Goal: Task Accomplishment & Management: Complete application form

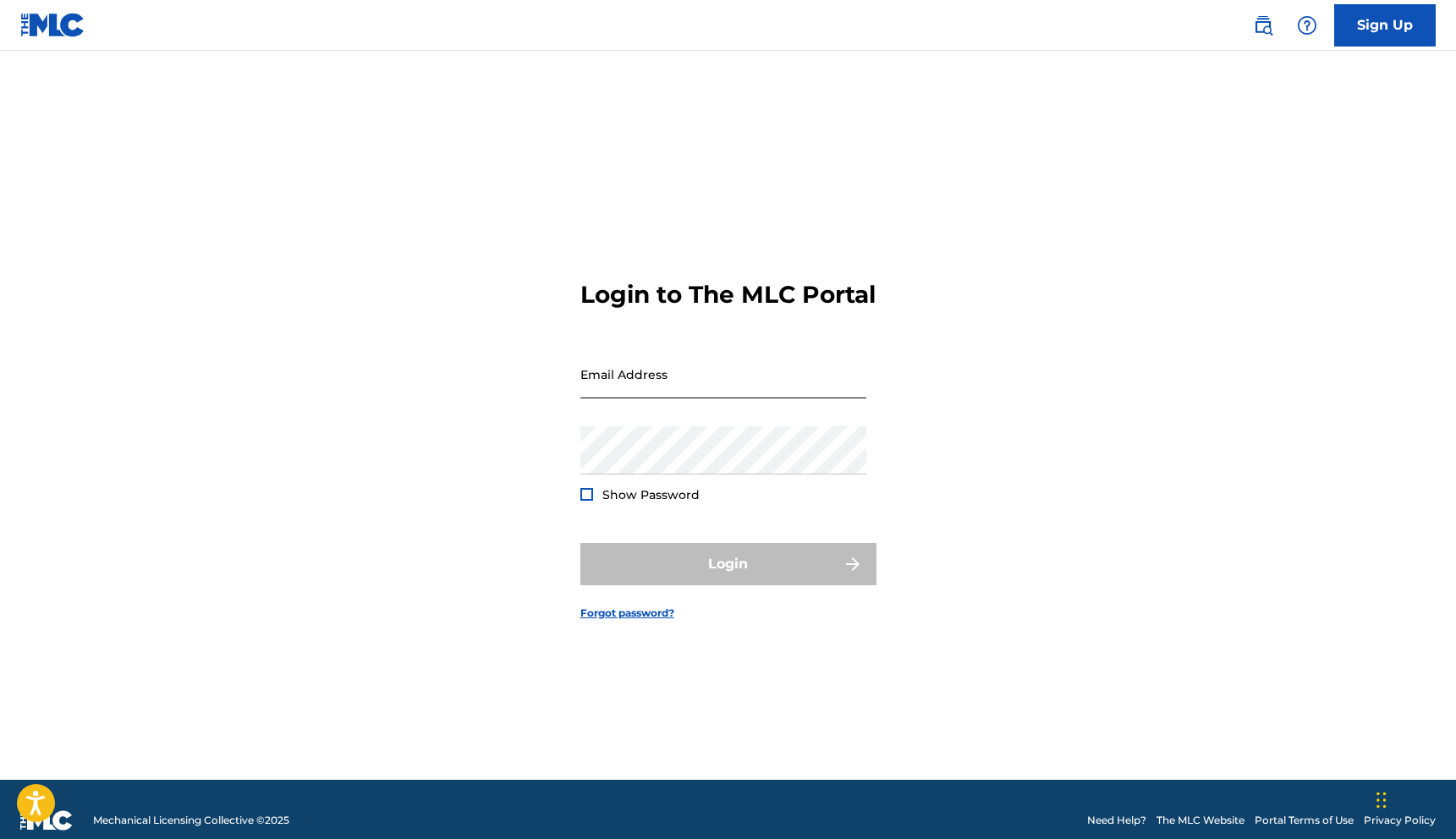
click at [669, 393] on input "Email Address" at bounding box center [724, 374] width 286 height 48
type input "[EMAIL_ADDRESS][DOMAIN_NAME]"
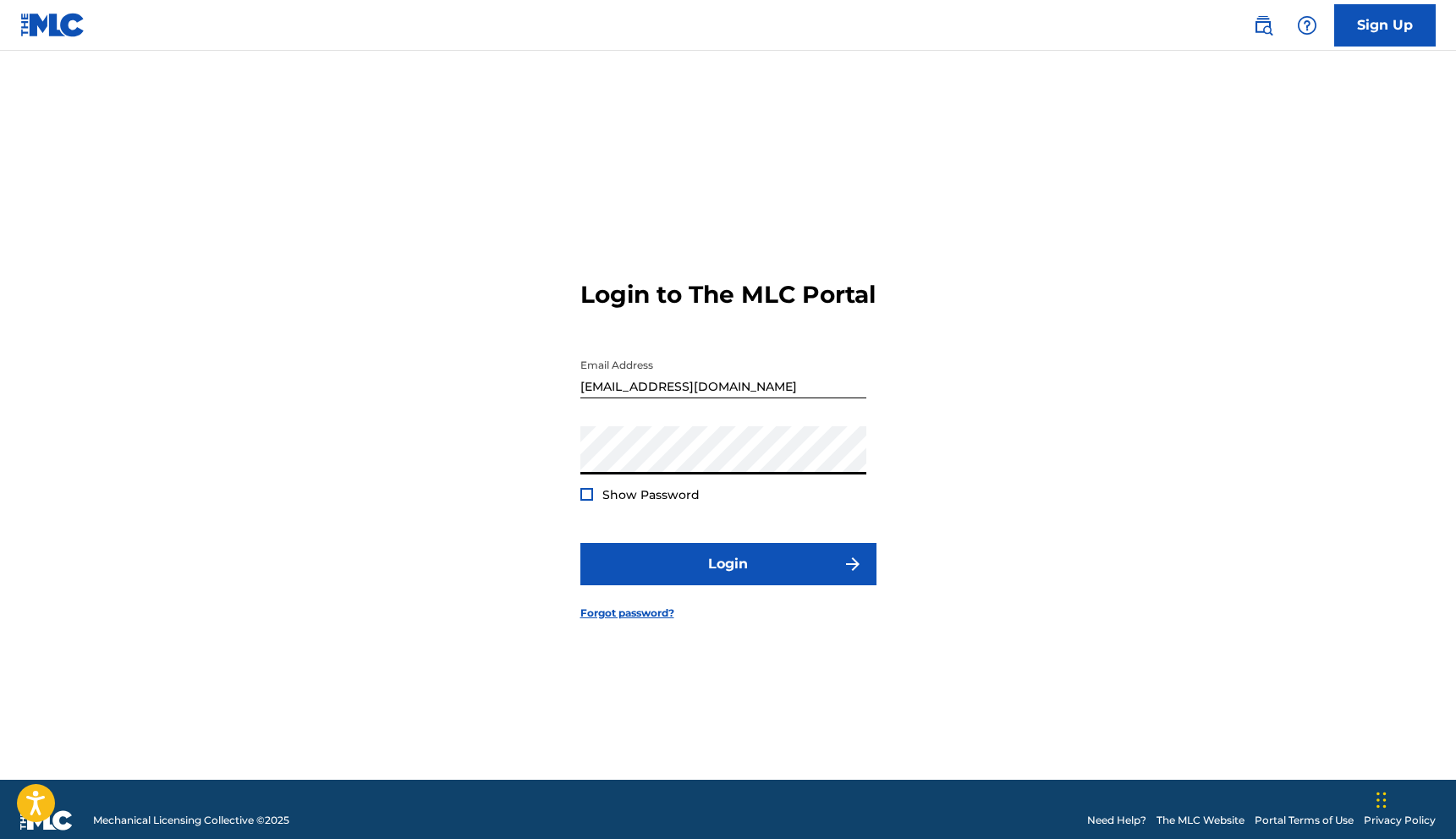
click at [743, 606] on form "Login to The MLC Portal Email Address [EMAIL_ADDRESS][DOMAIN_NAME] Password Sho…" at bounding box center [728, 436] width 297 height 687
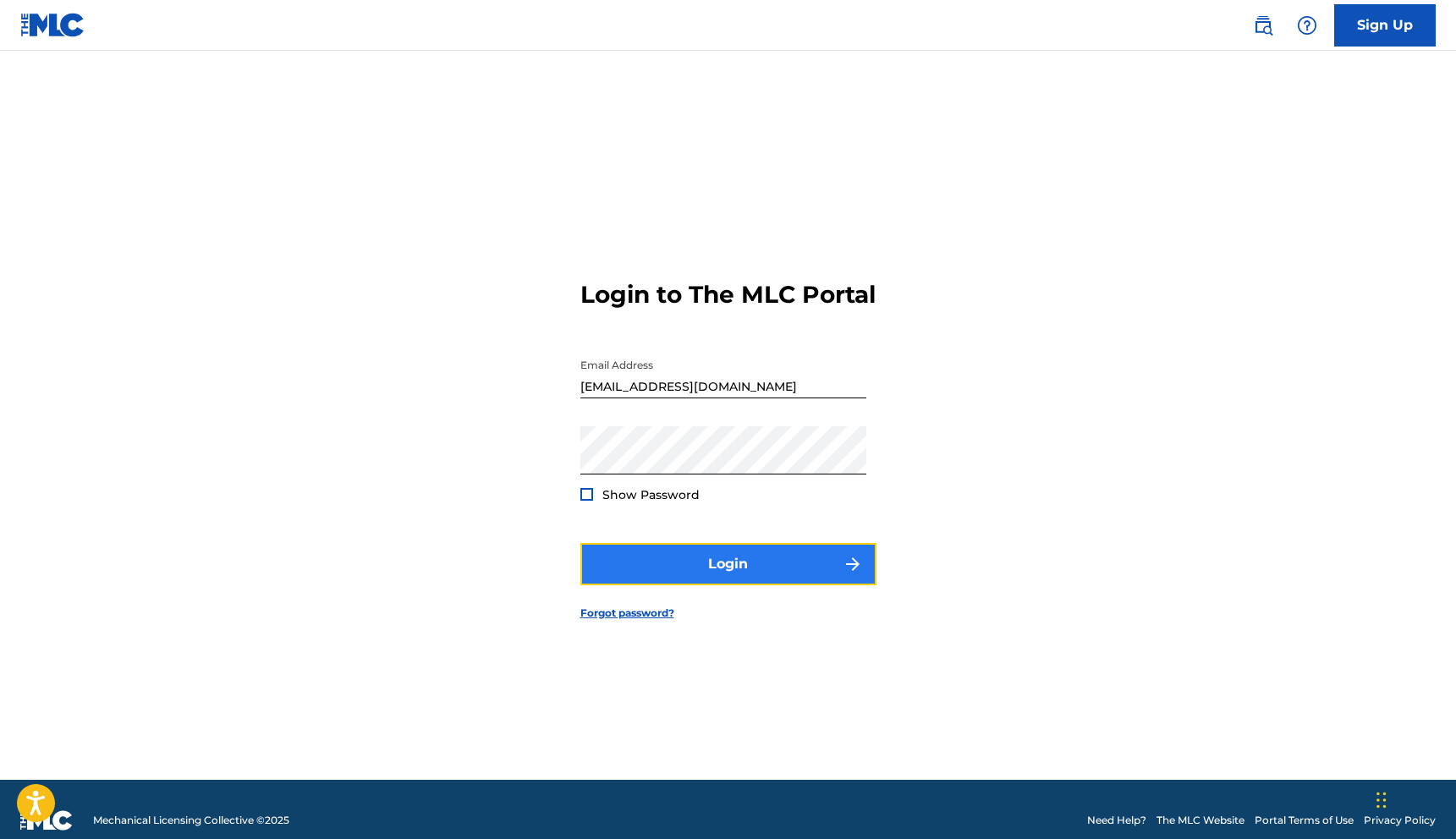
click at [608, 566] on button "Login" at bounding box center [728, 563] width 297 height 43
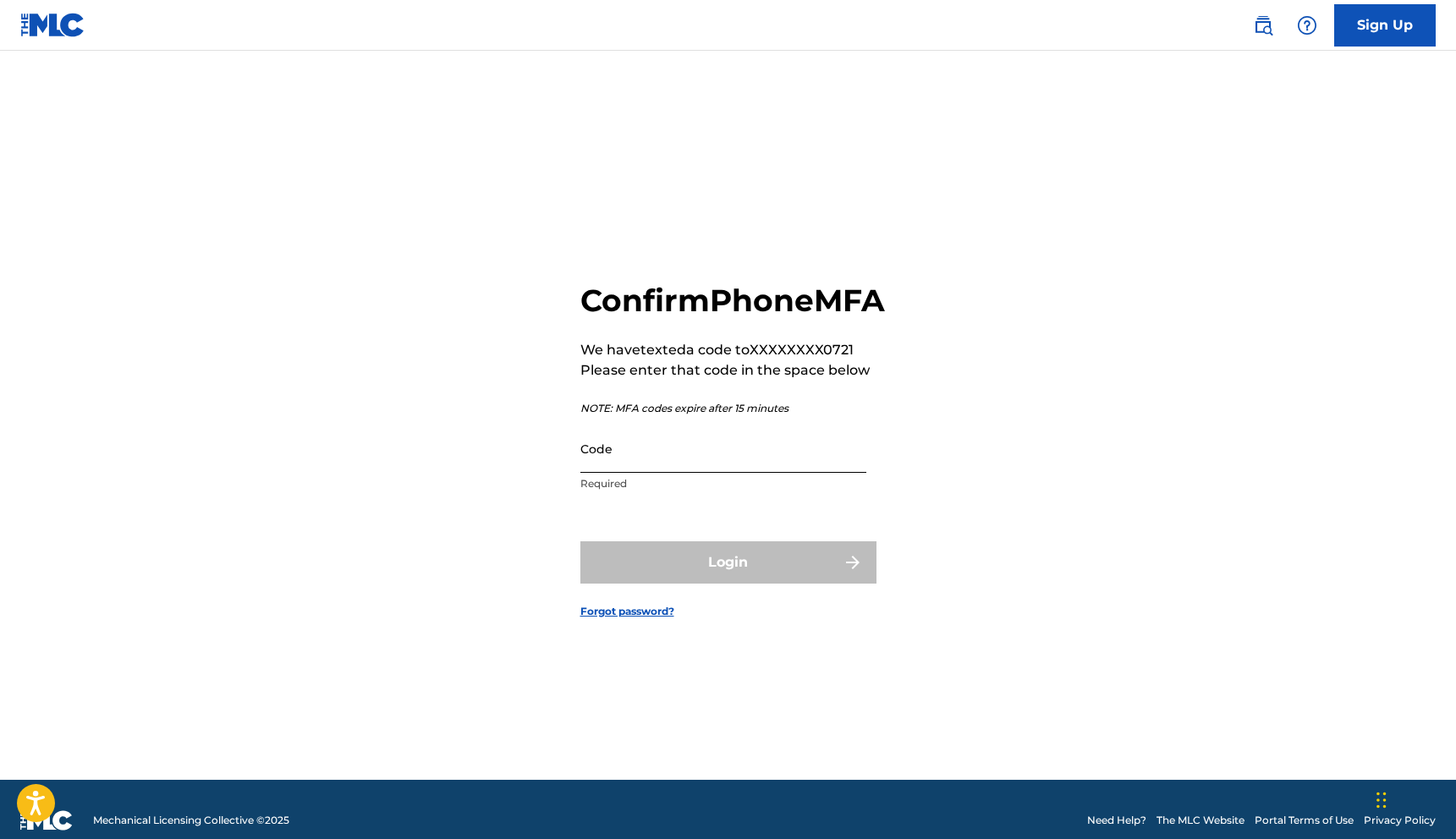
click at [646, 467] on input "Code" at bounding box center [724, 448] width 286 height 48
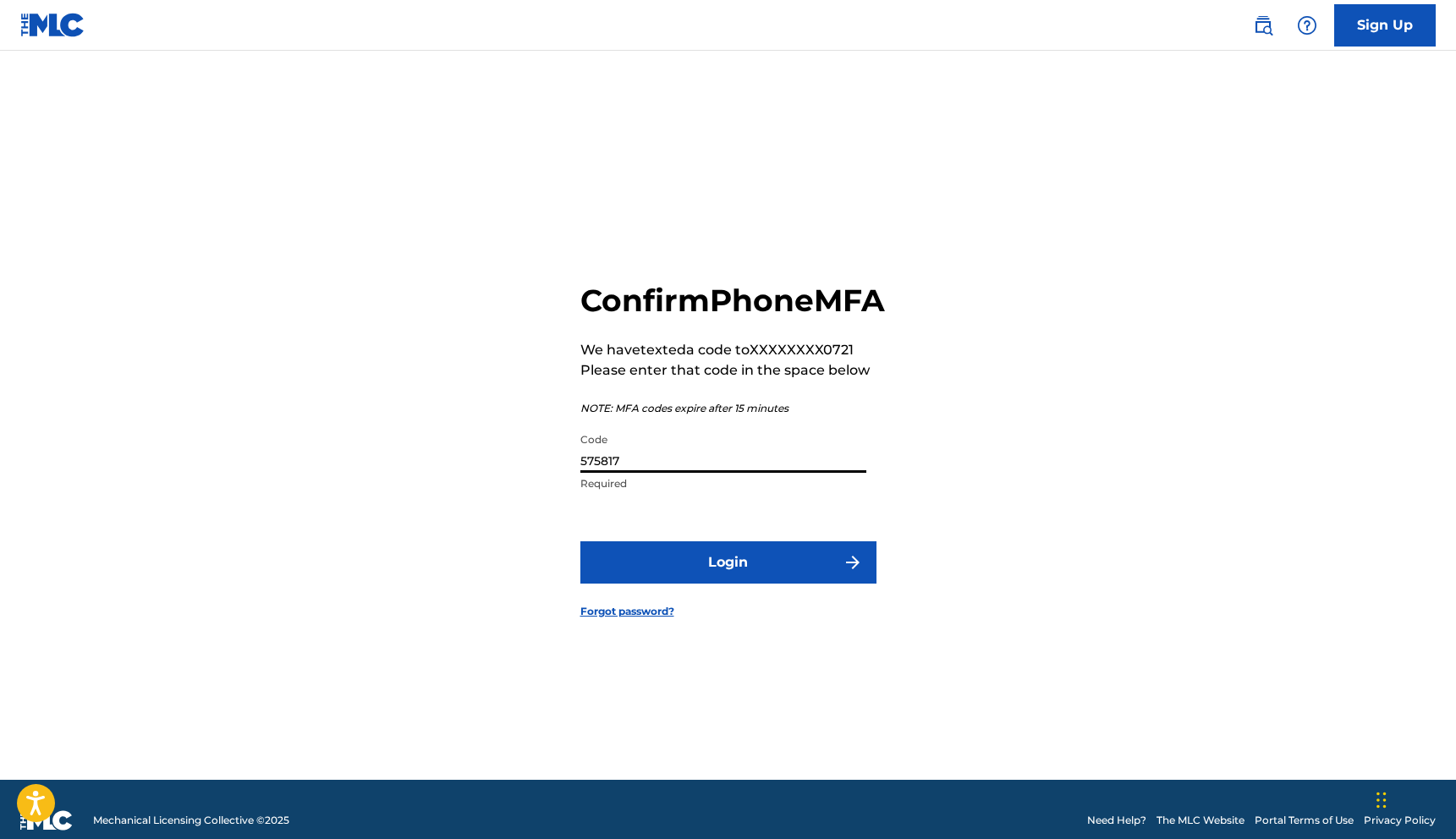
type input "575817"
click at [581, 541] on button "Login" at bounding box center [728, 562] width 297 height 43
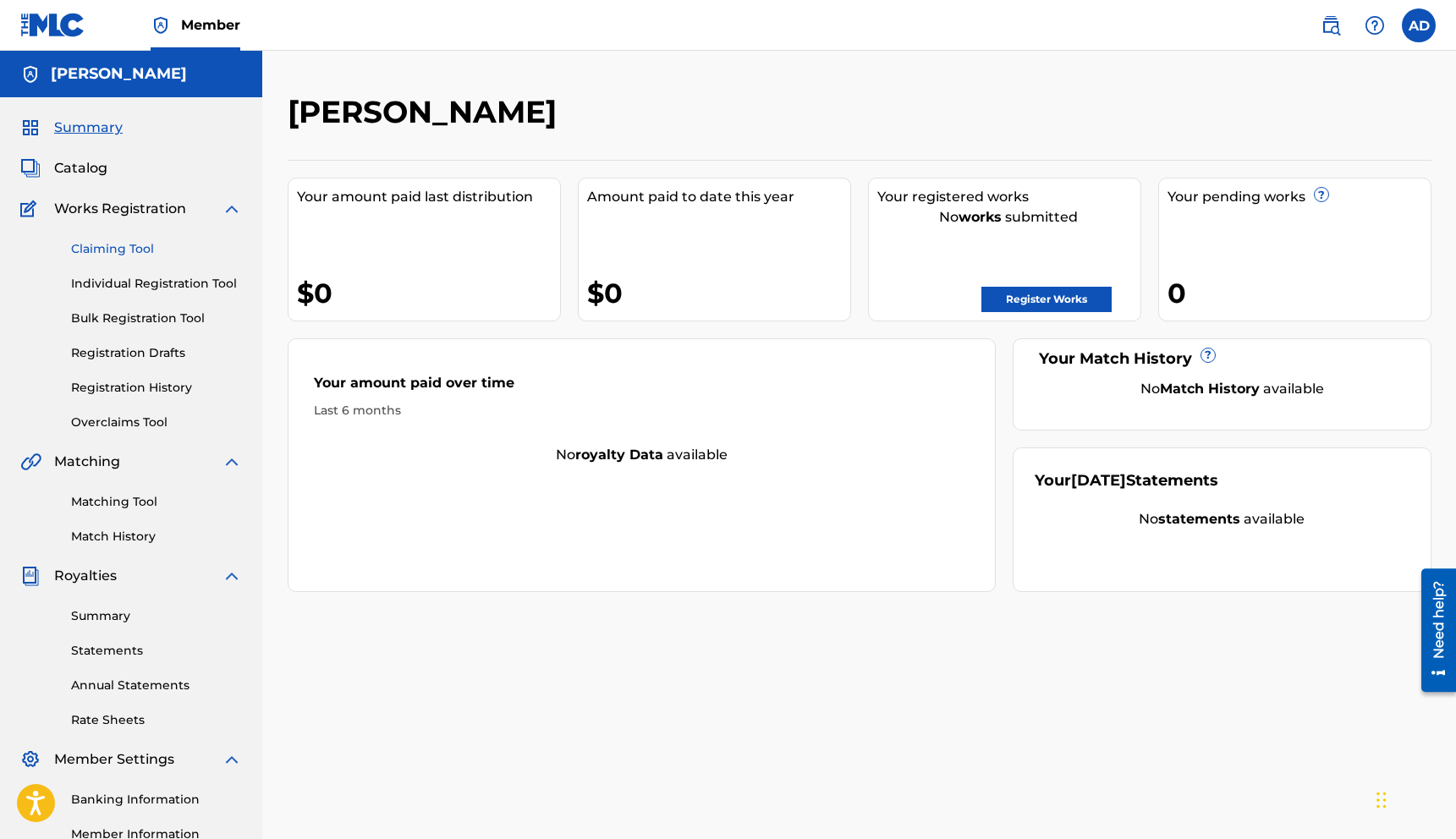
click at [122, 249] on link "Claiming Tool" at bounding box center [156, 249] width 171 height 18
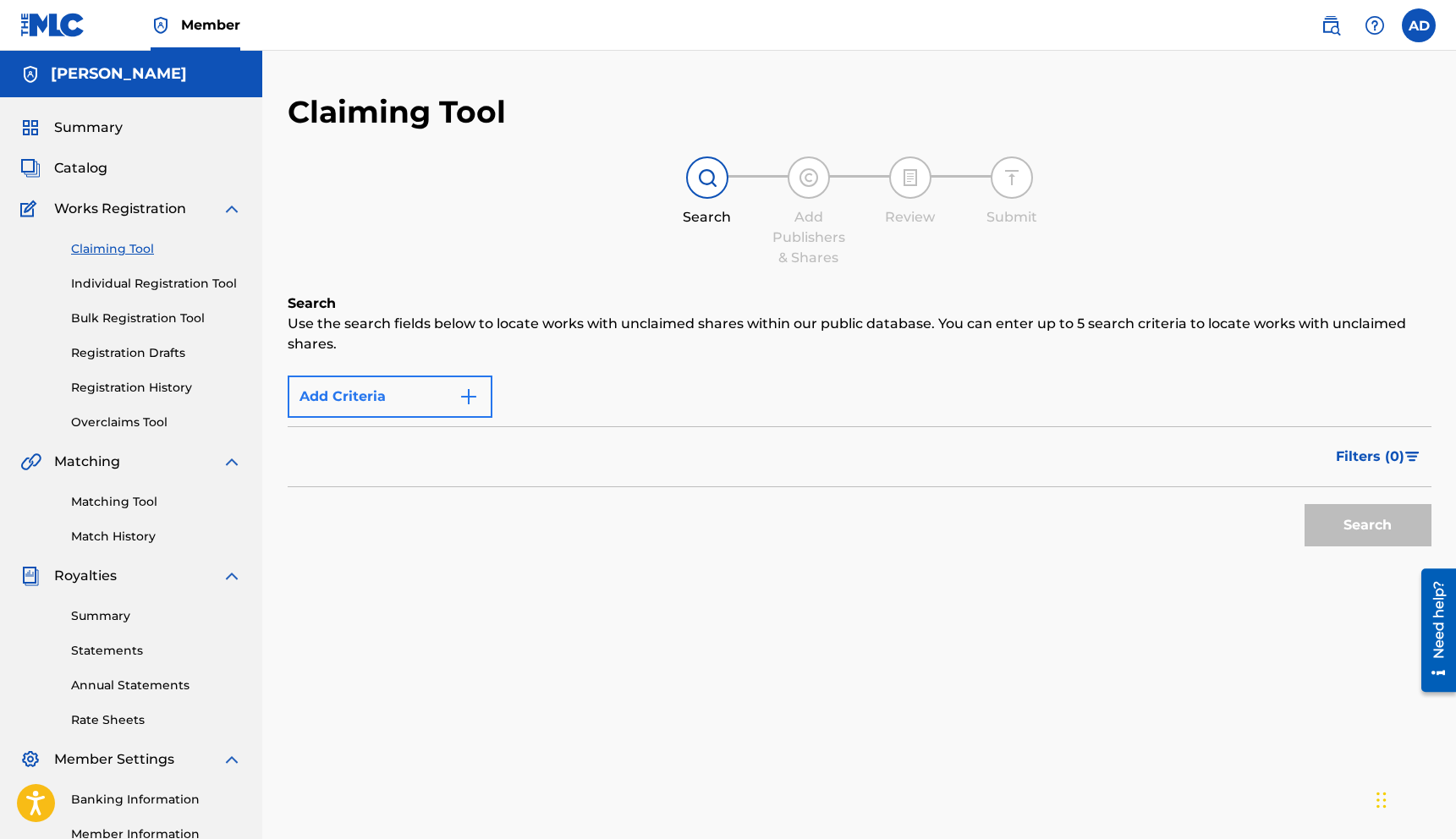
click at [322, 384] on button "Add Criteria" at bounding box center [390, 396] width 205 height 43
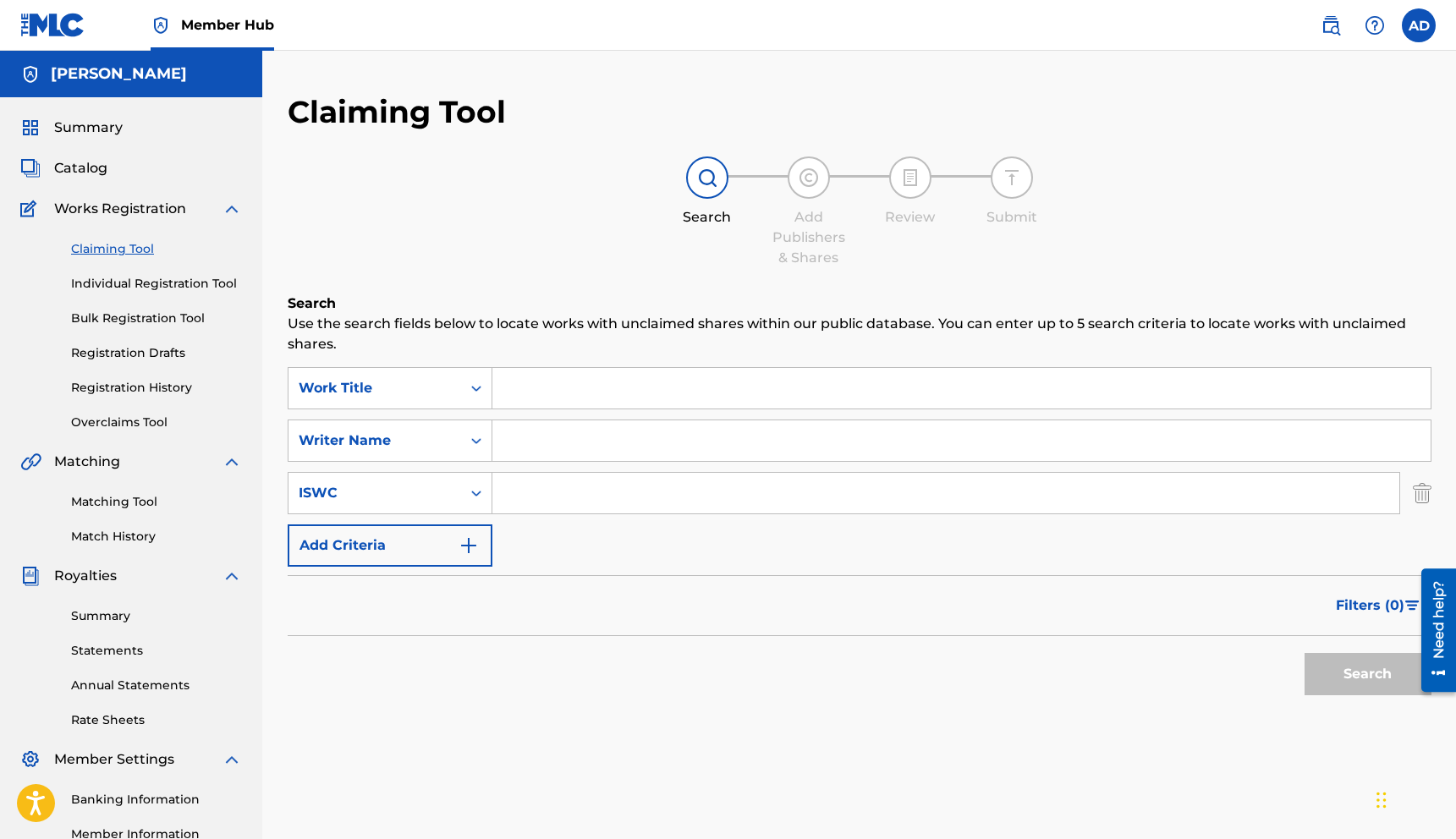
click at [523, 390] on input "Search Form" at bounding box center [962, 387] width 938 height 41
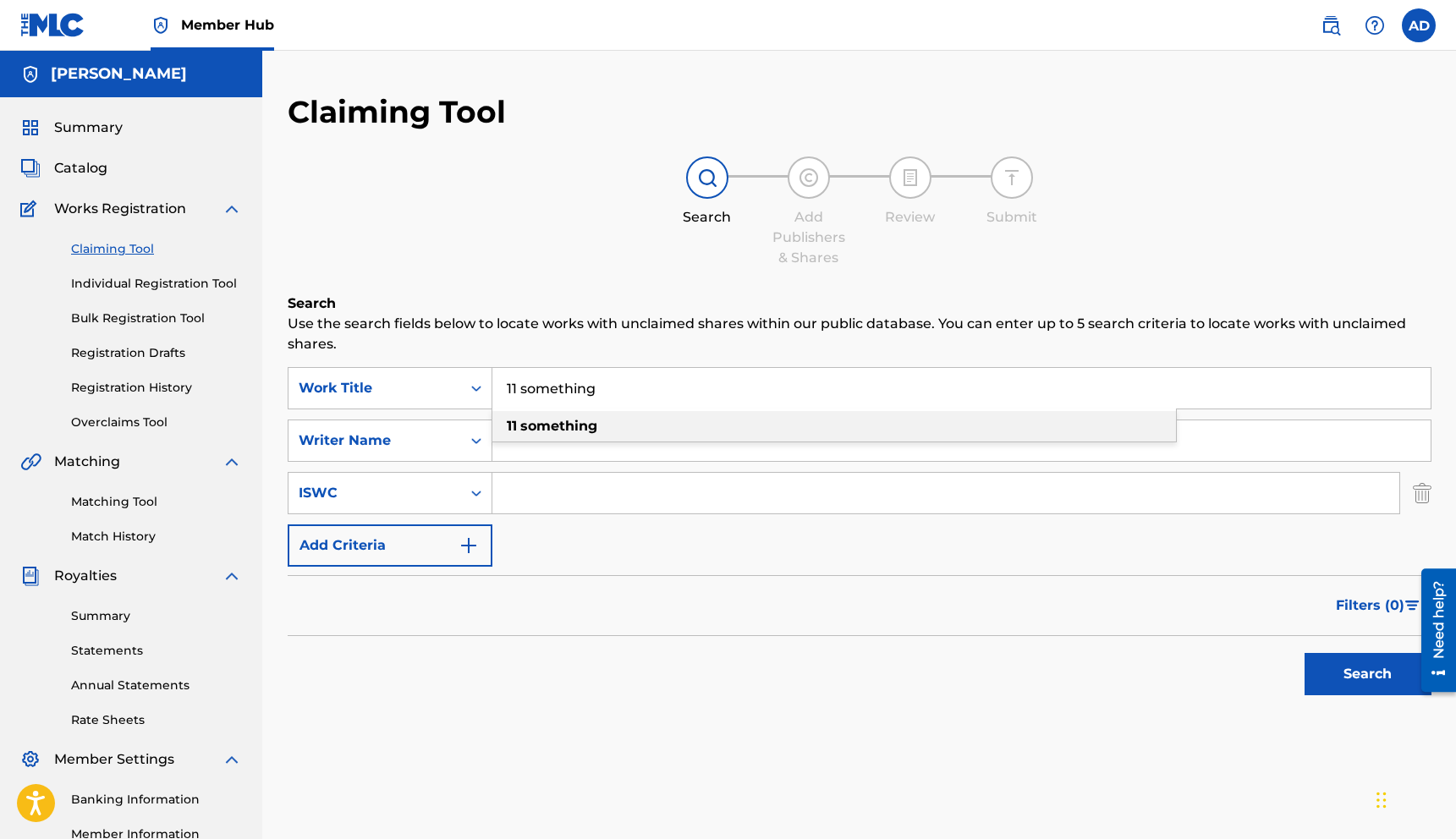
click at [530, 422] on strong "something" at bounding box center [558, 425] width 77 height 16
type input "11 something"
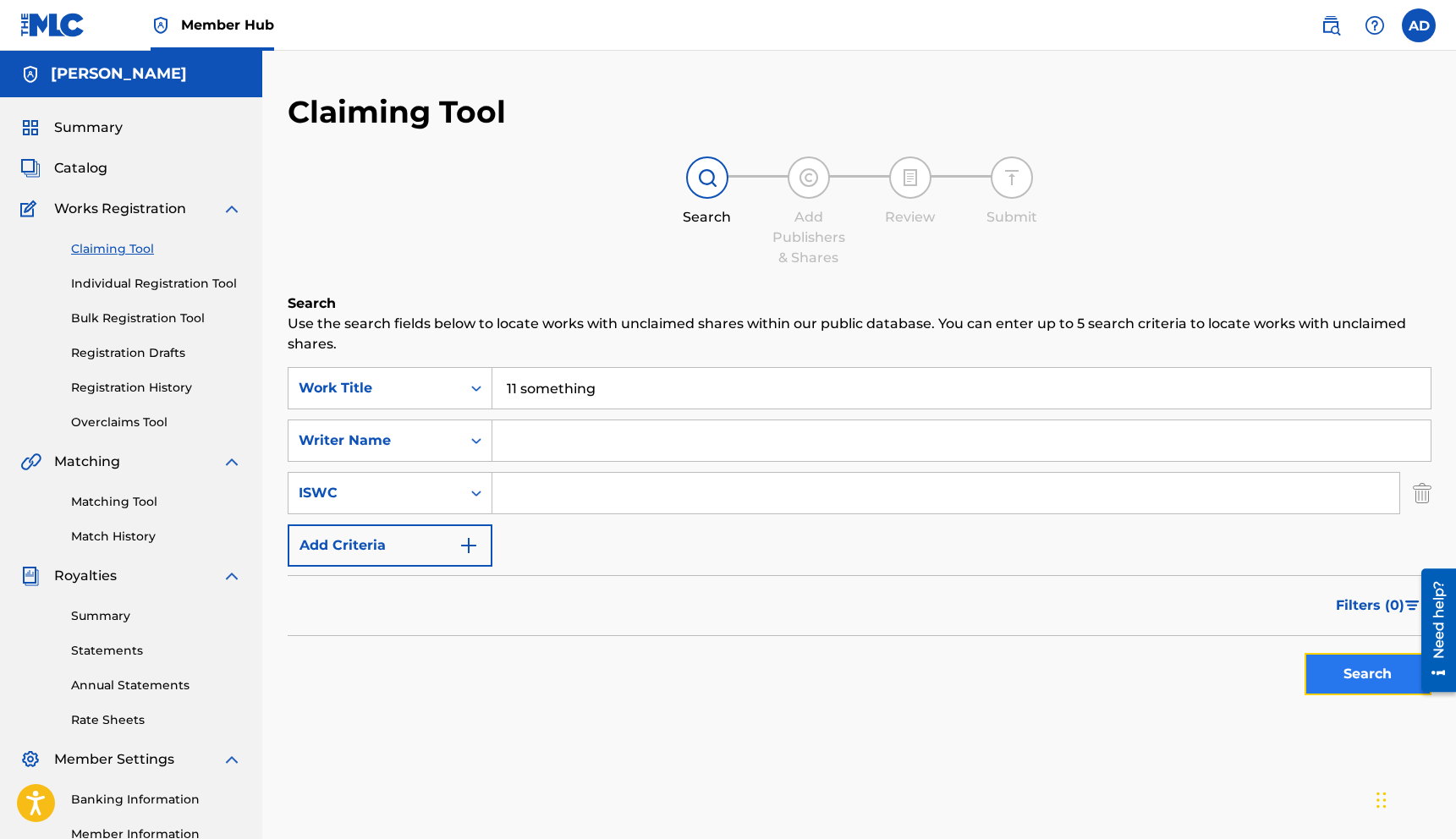
click at [1353, 665] on button "Search" at bounding box center [1368, 673] width 127 height 43
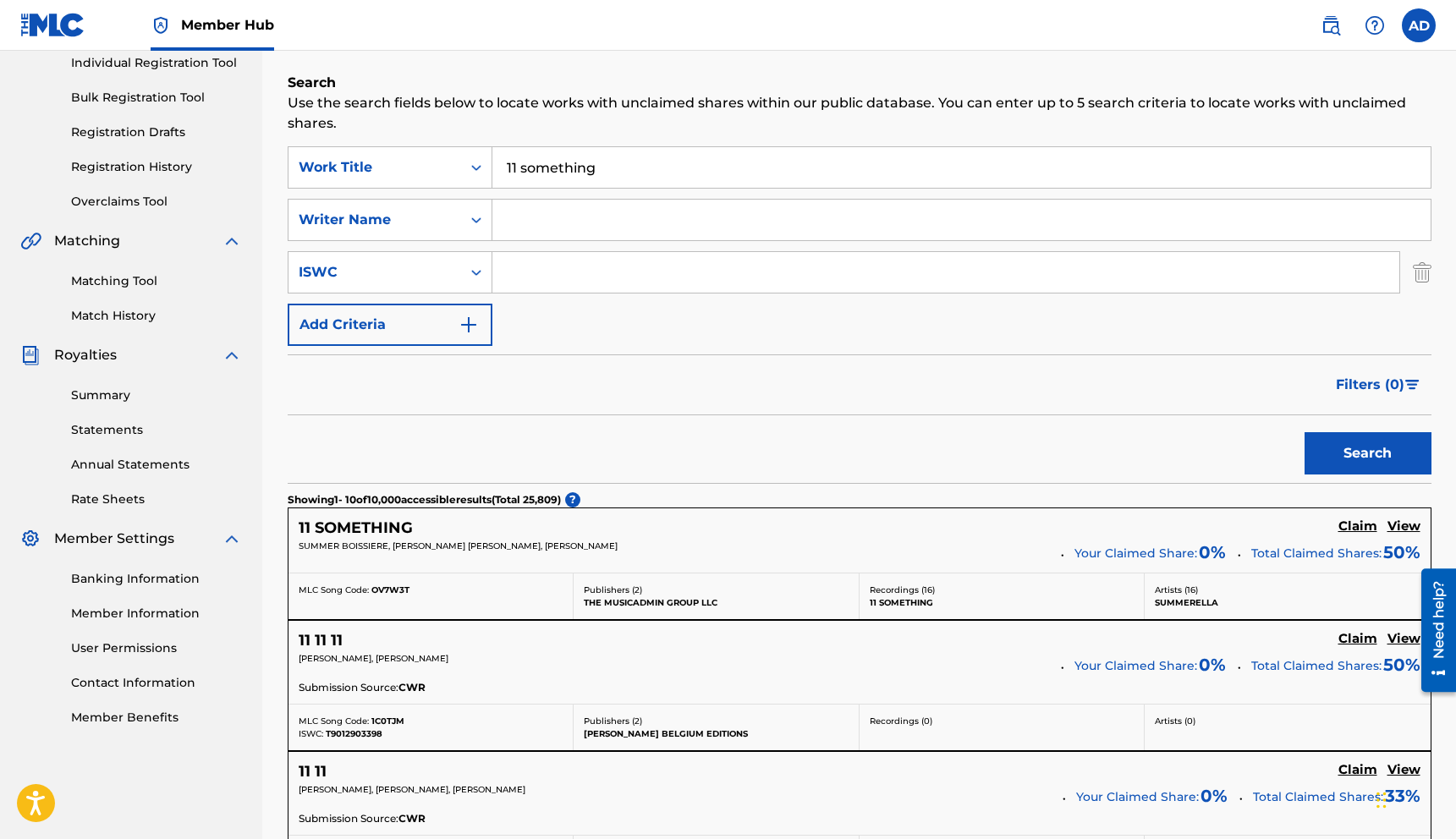
scroll to position [316, 0]
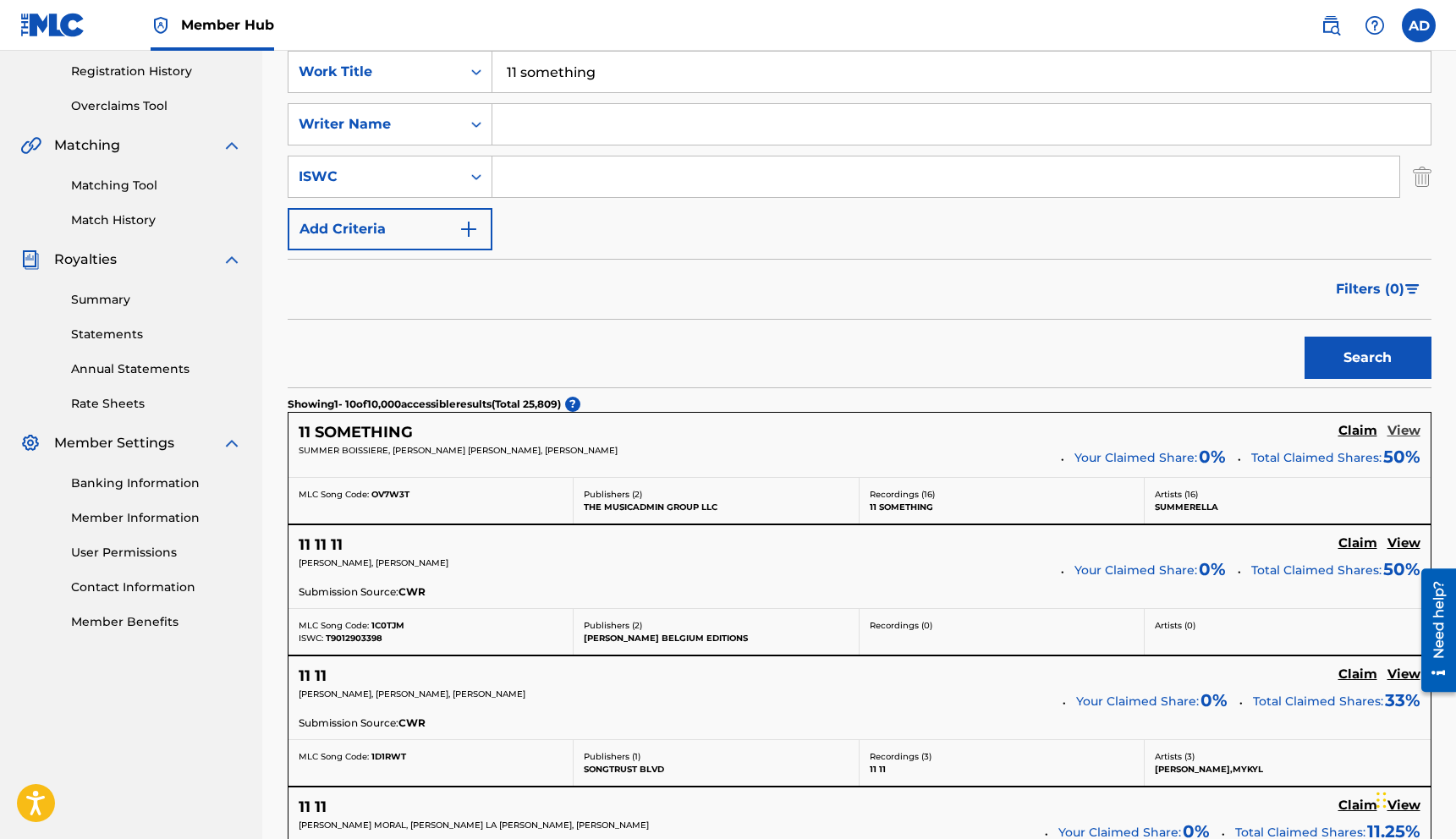
click at [1406, 436] on h5 "View" at bounding box center [1403, 430] width 33 height 16
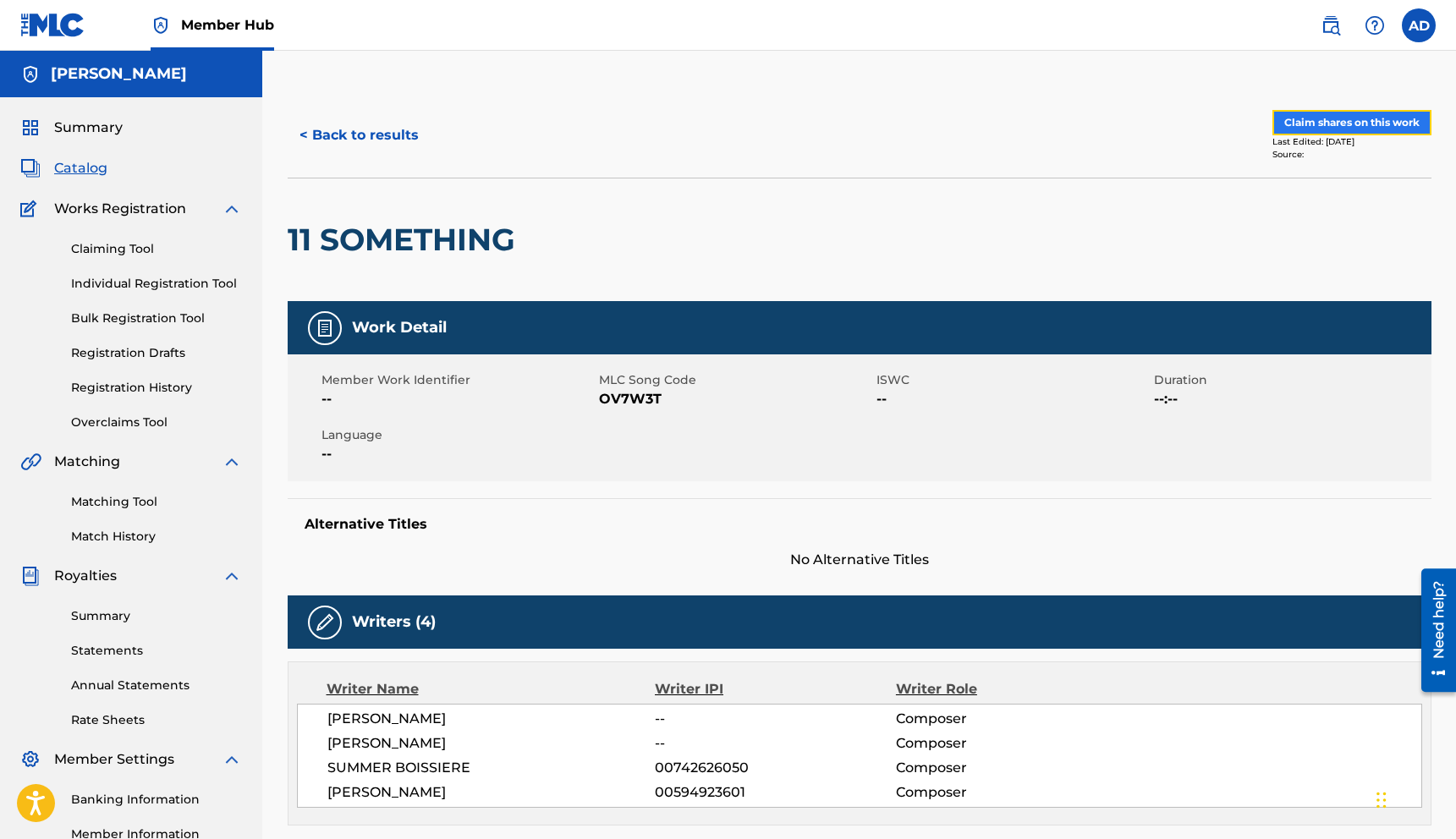
click at [1322, 132] on button "Claim shares on this work" at bounding box center [1352, 122] width 159 height 26
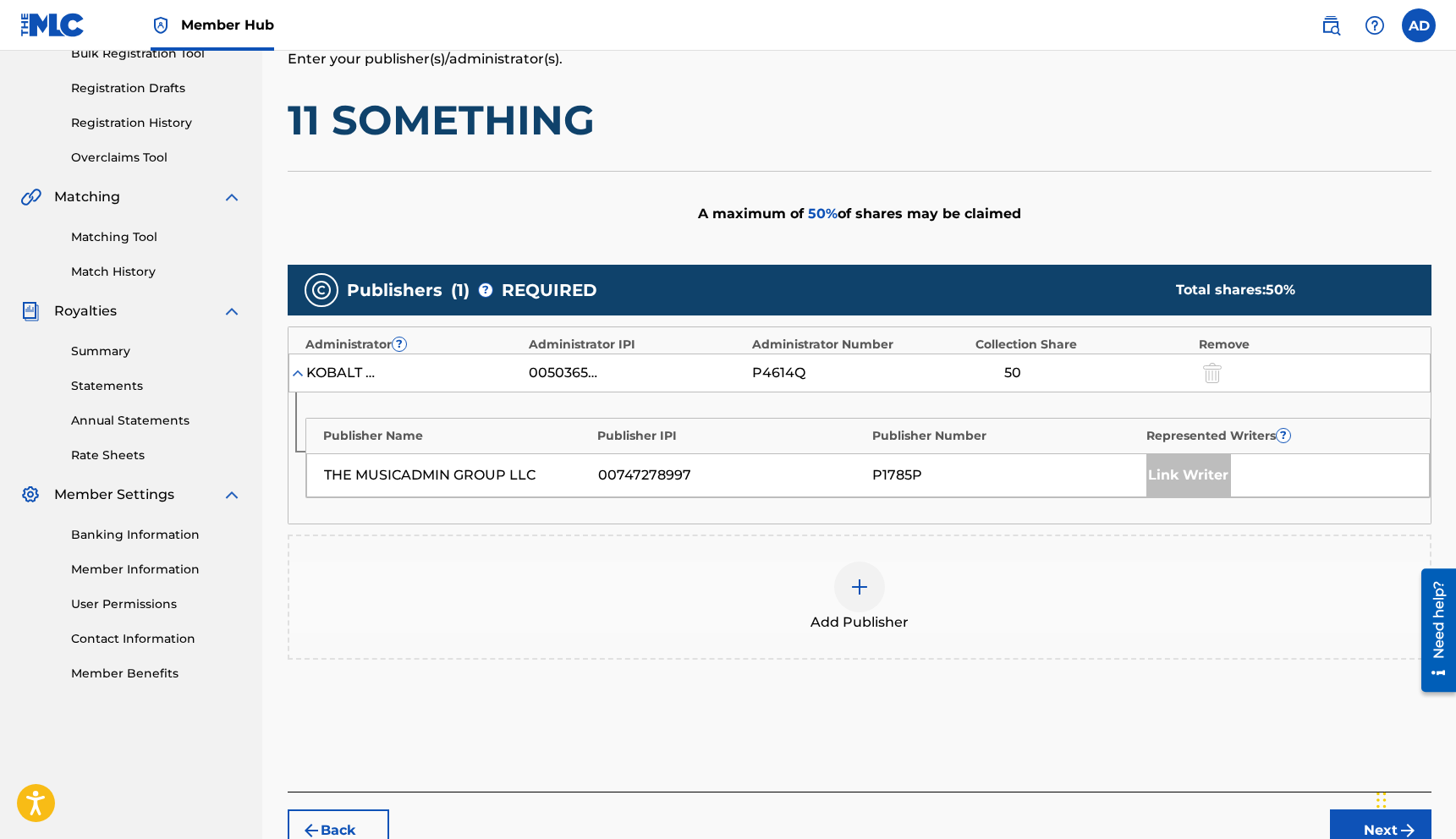
scroll to position [359, 0]
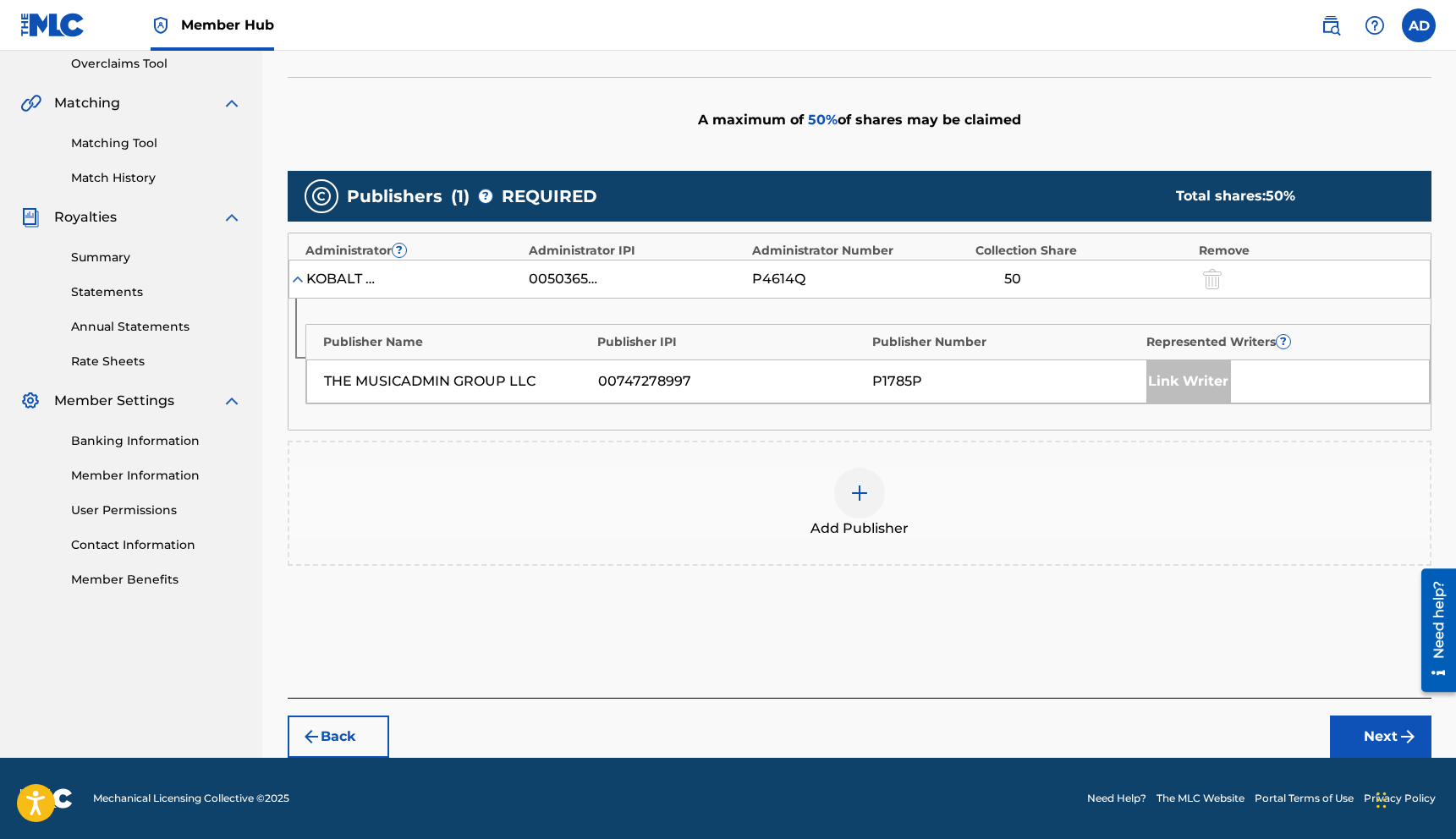
click at [856, 496] on img at bounding box center [858, 492] width 20 height 20
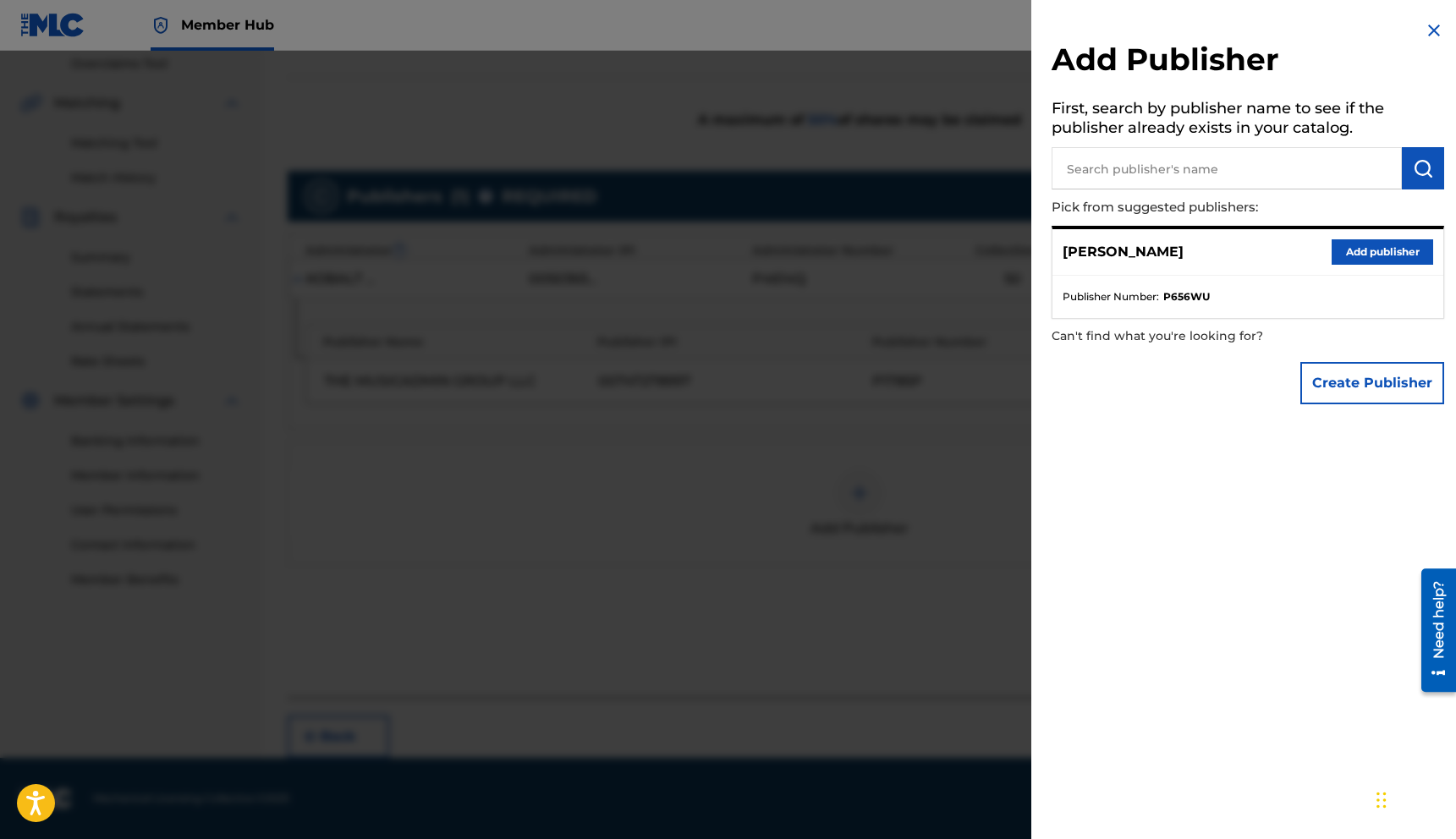
click at [1132, 162] on input "text" at bounding box center [1227, 168] width 351 height 43
drag, startPoint x: 1150, startPoint y: 170, endPoint x: 1118, endPoint y: 169, distance: 32.0
click at [1118, 169] on input "[PERSON_NAME] may" at bounding box center [1227, 168] width 351 height 43
type input "[PERSON_NAME] music"
click at [1415, 183] on button "submit" at bounding box center [1423, 168] width 43 height 43
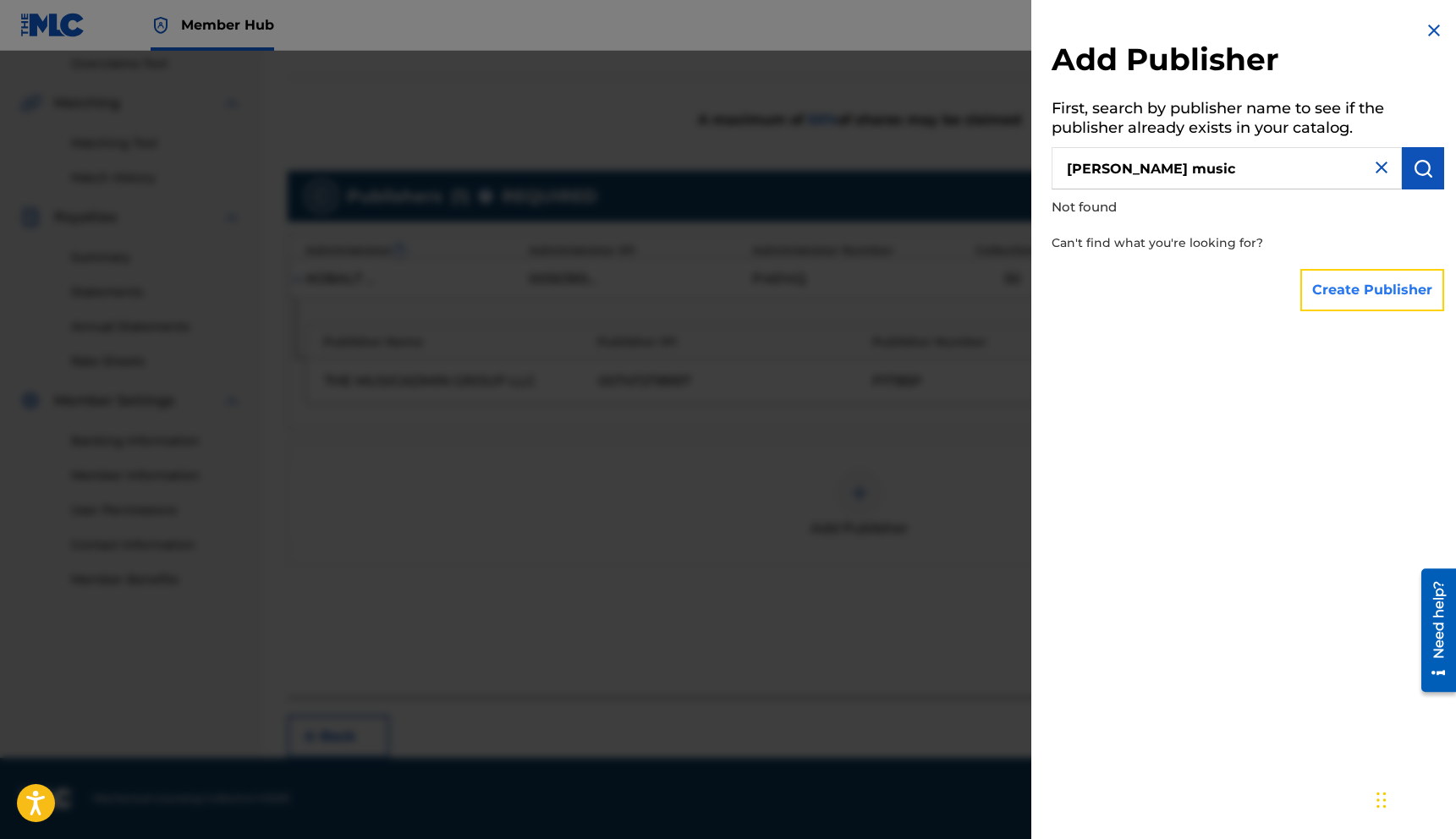
click at [1333, 288] on button "Create Publisher" at bounding box center [1372, 290] width 144 height 43
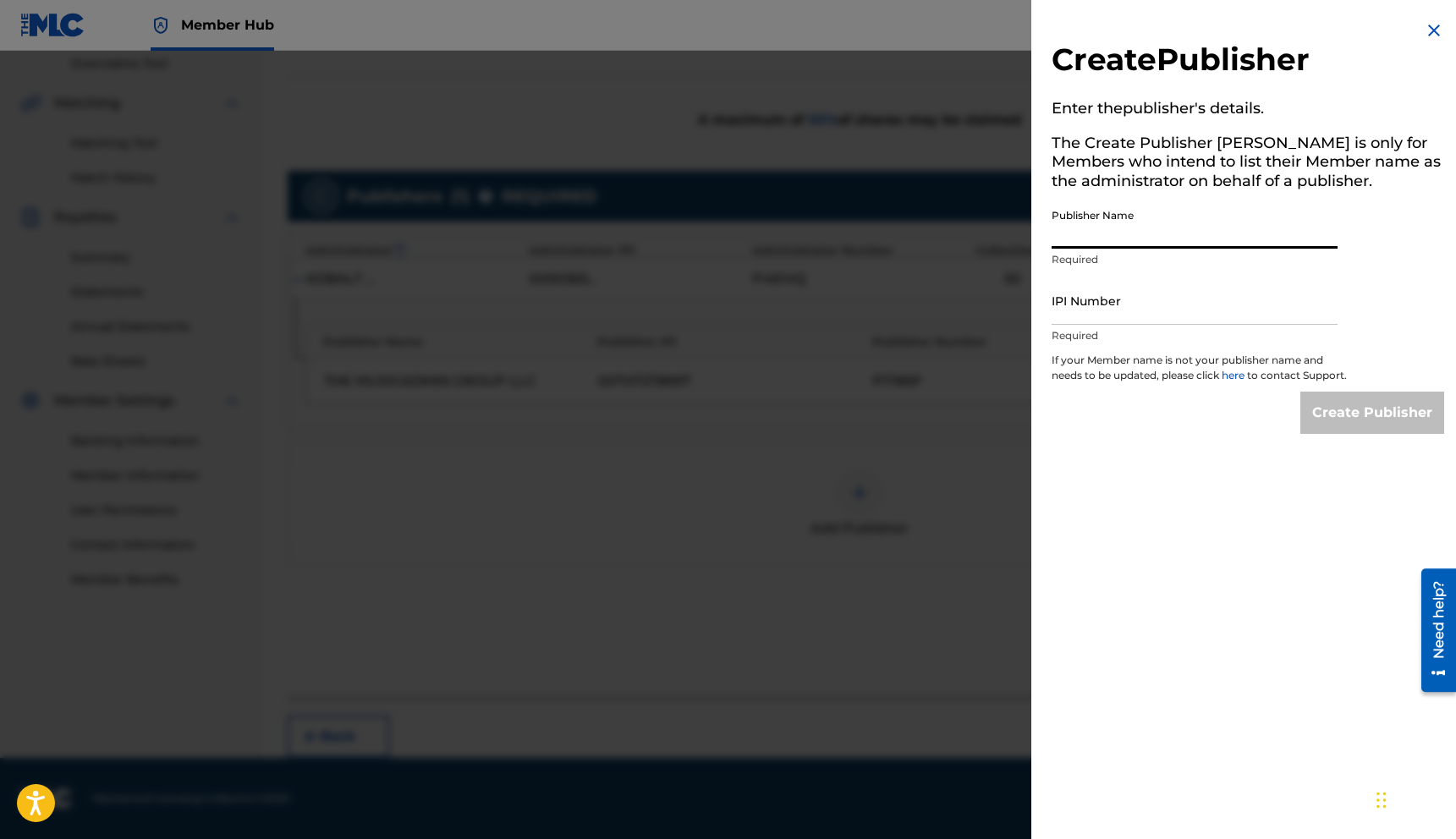
click at [1180, 224] on input "Publisher Name" at bounding box center [1195, 224] width 286 height 48
type input "[PERSON_NAME] Music"
click at [1127, 318] on input "IPI Number" at bounding box center [1195, 300] width 286 height 48
paste input "3526299"
click at [1096, 309] on input "3526299" at bounding box center [1195, 300] width 286 height 48
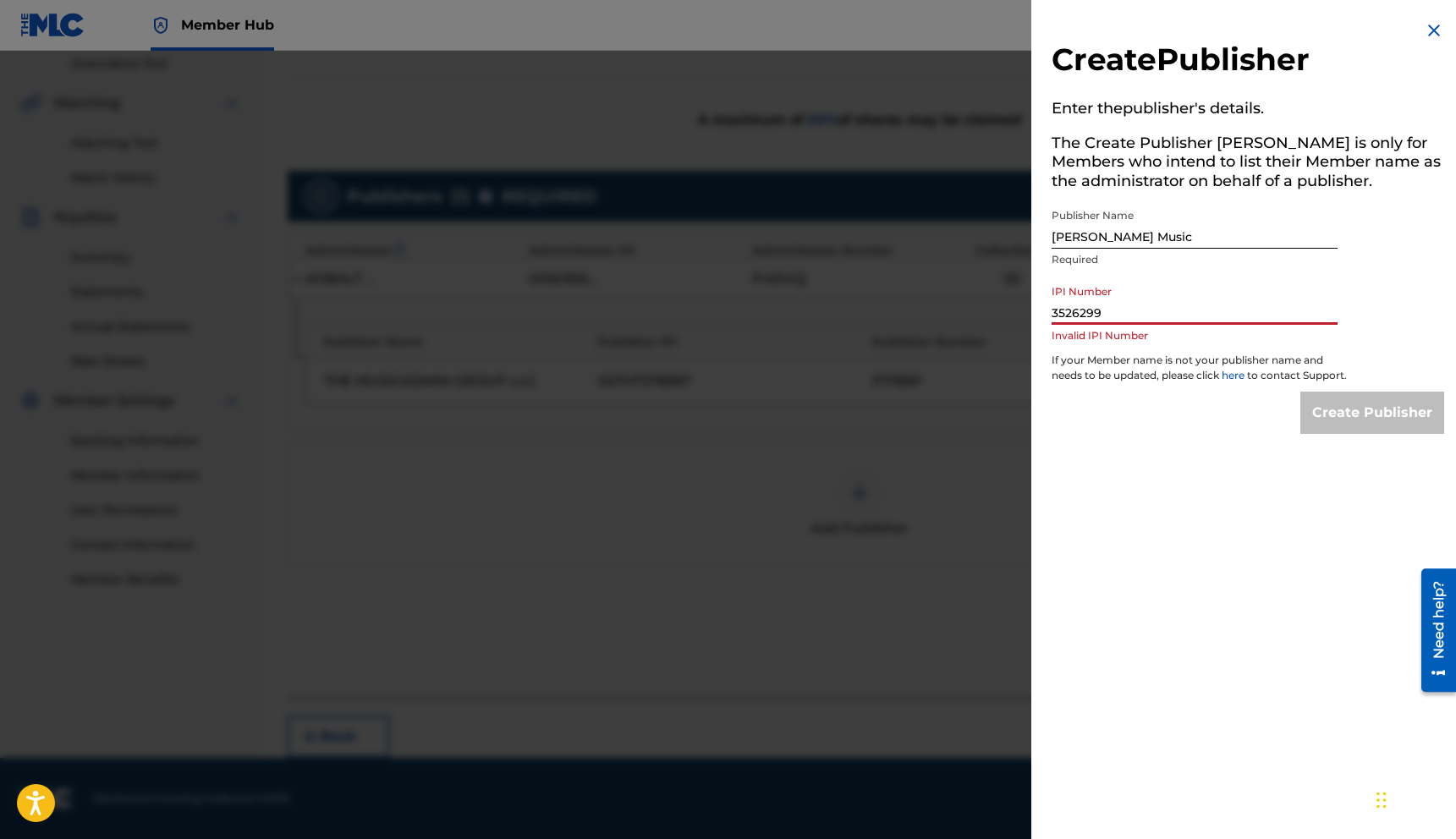
click at [1096, 309] on input "3526299" at bounding box center [1195, 300] width 286 height 48
paste input "01204713595"
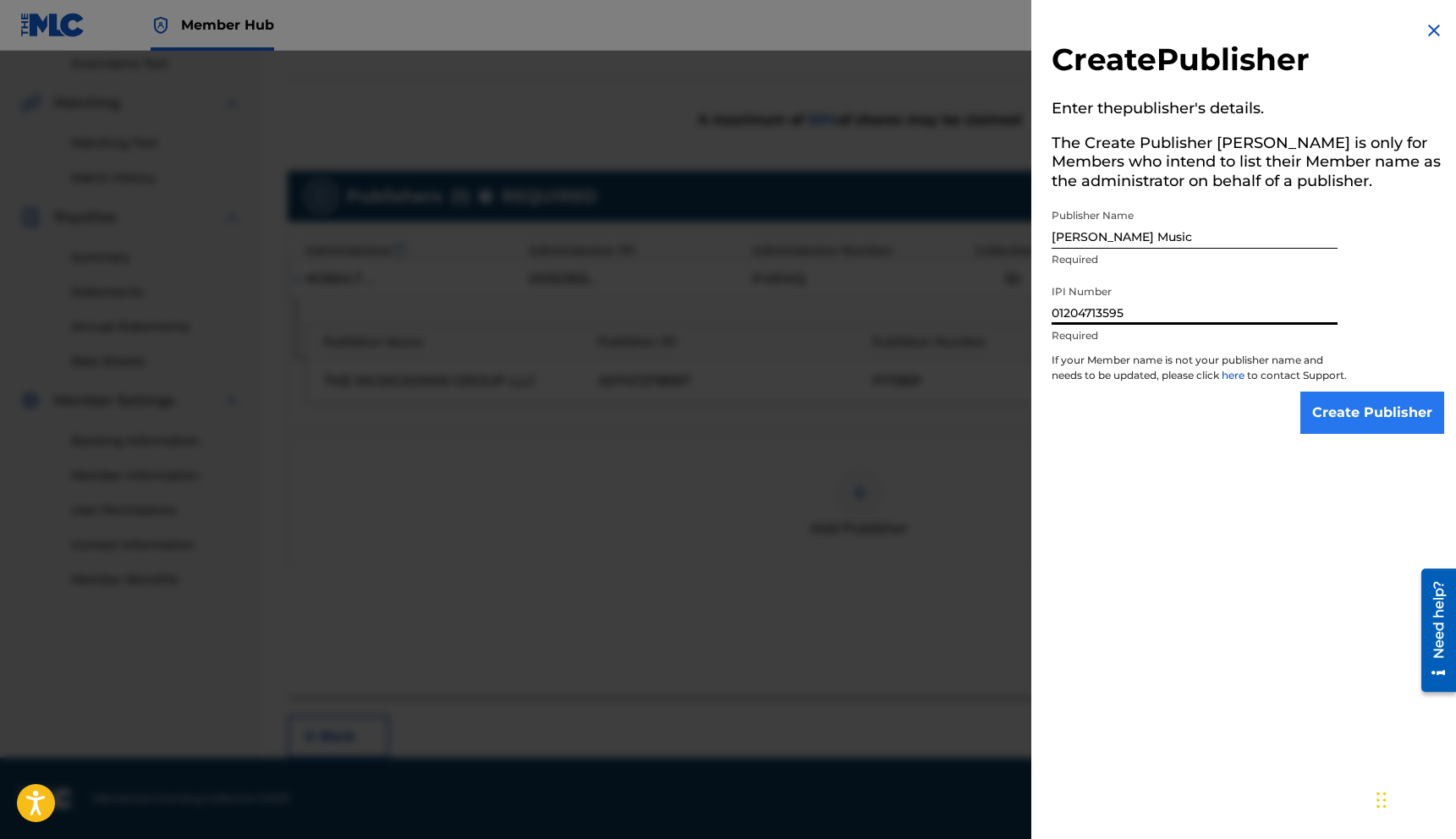
type input "01204713595"
click at [1358, 429] on input "Create Publisher" at bounding box center [1372, 412] width 144 height 43
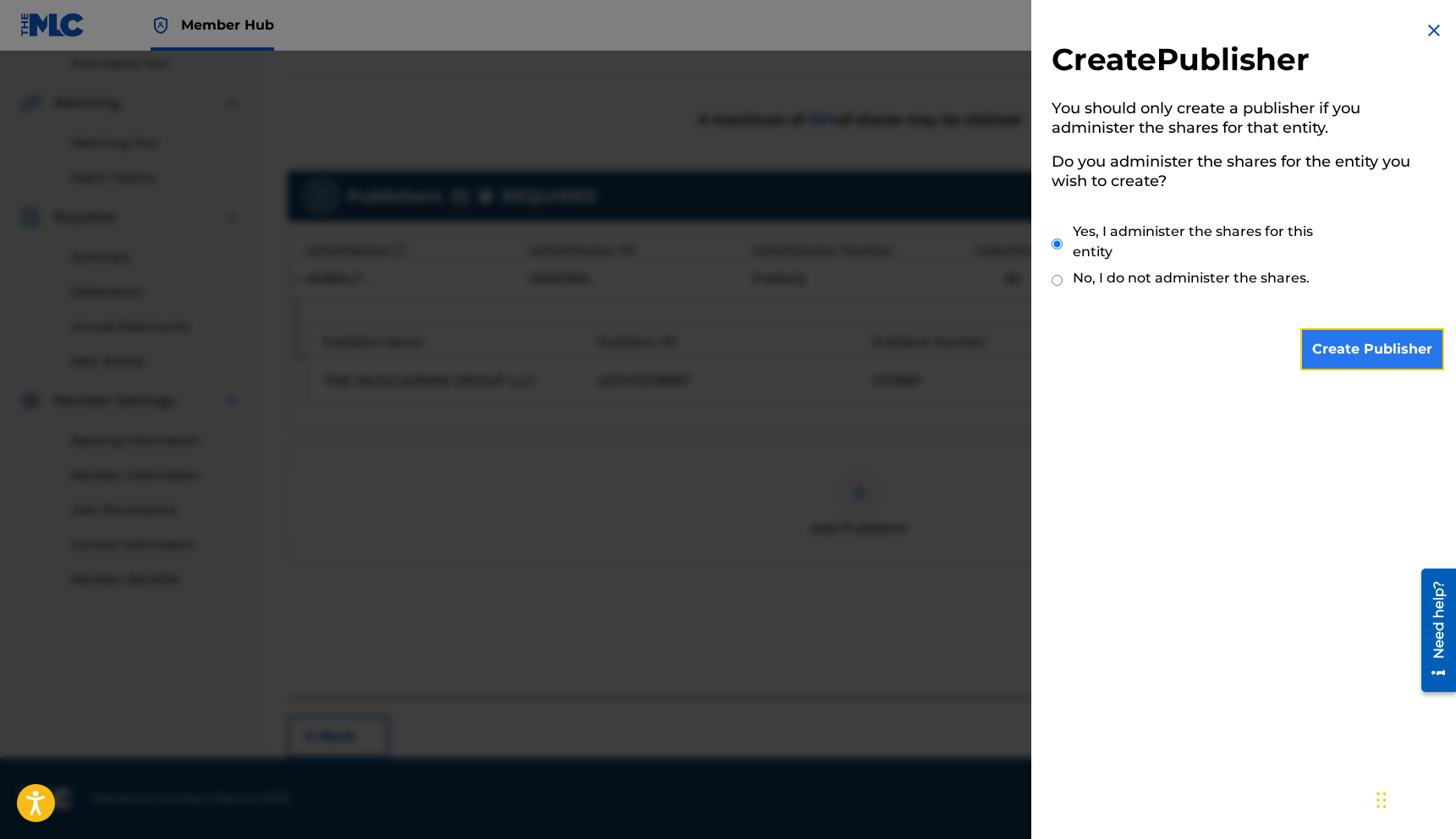
click at [1328, 349] on input "Create Publisher" at bounding box center [1372, 348] width 144 height 43
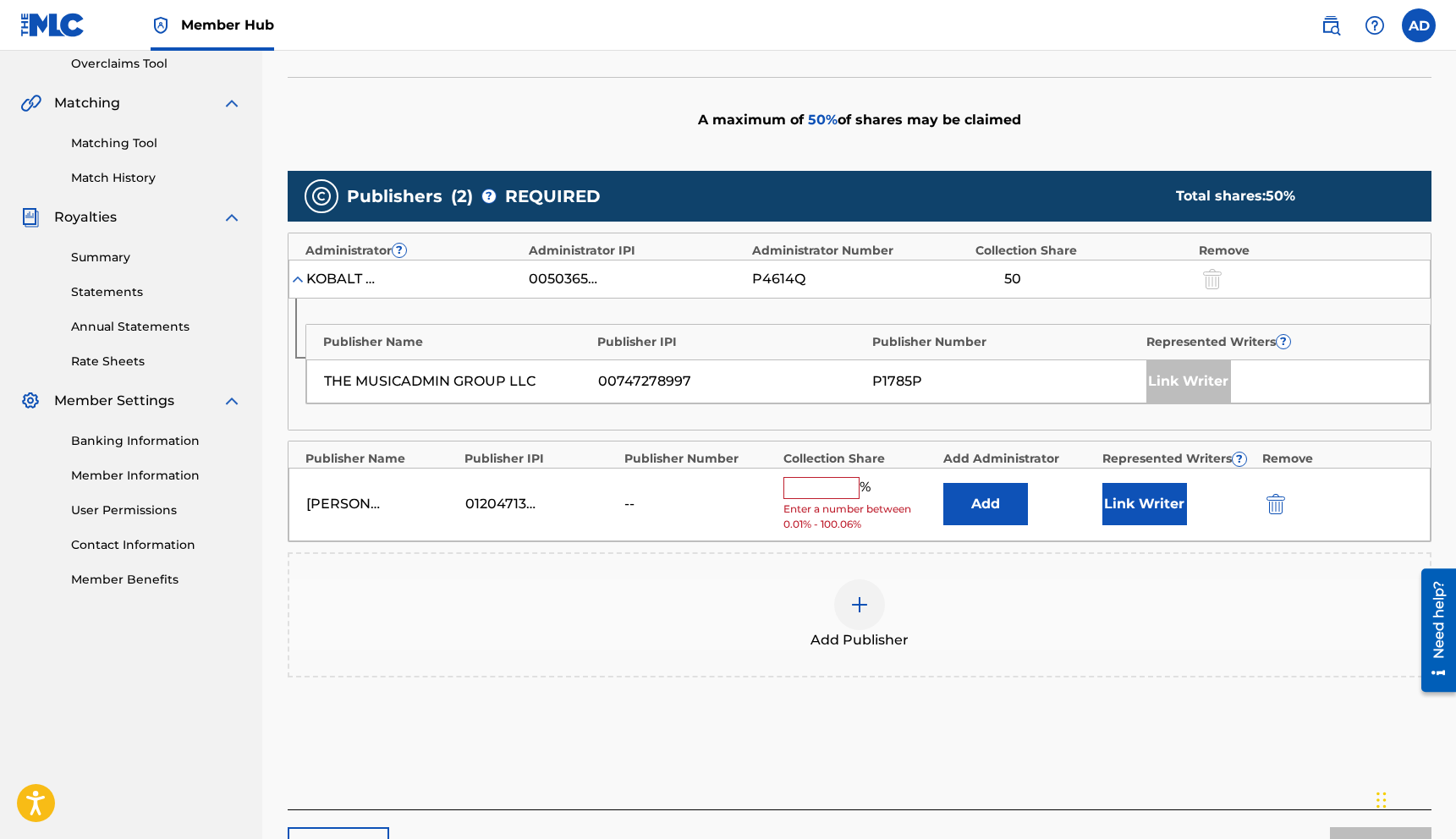
click at [852, 482] on input "text" at bounding box center [821, 488] width 76 height 22
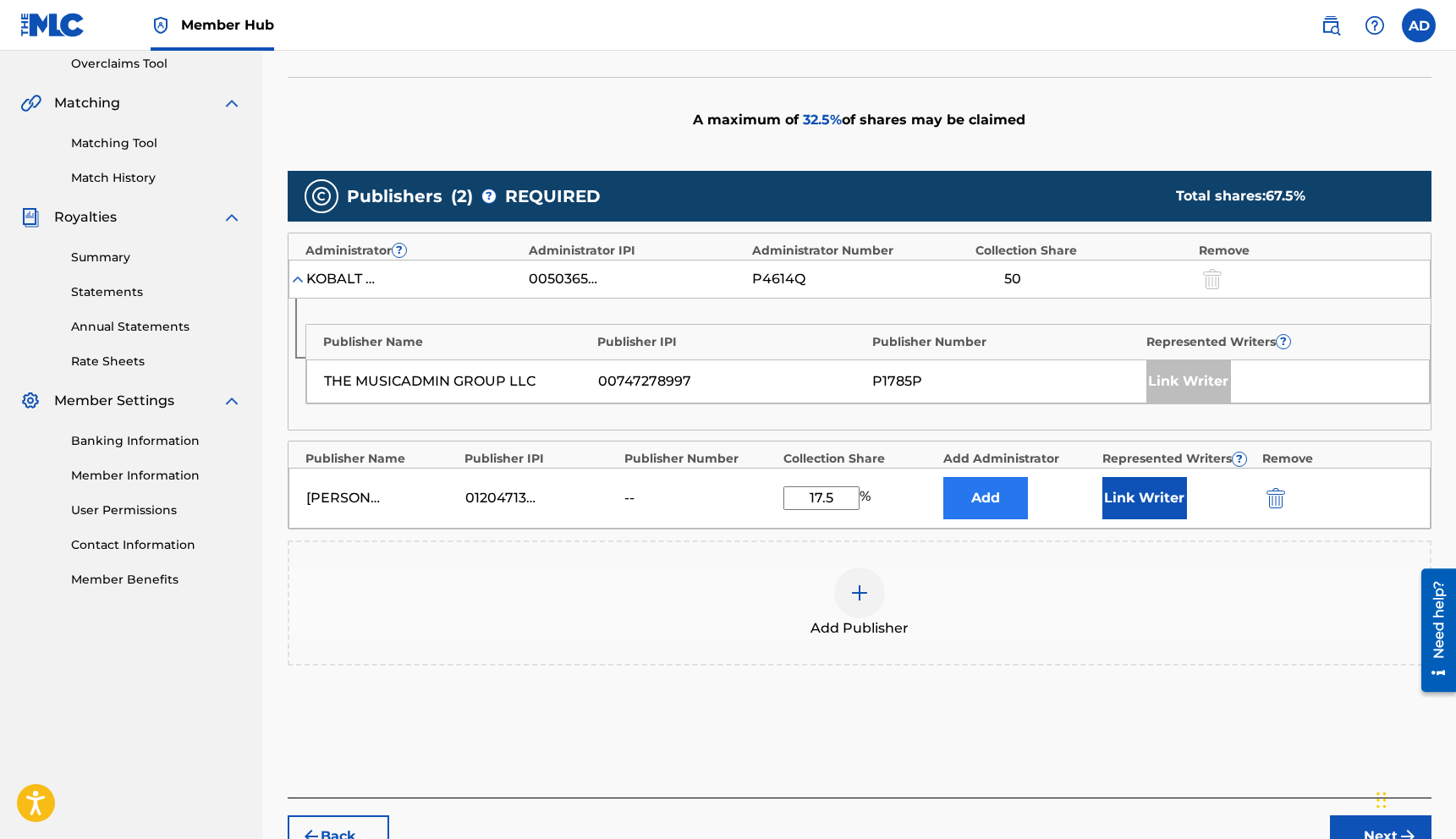
type input "17.5"
click at [997, 504] on button "Add" at bounding box center [985, 498] width 84 height 43
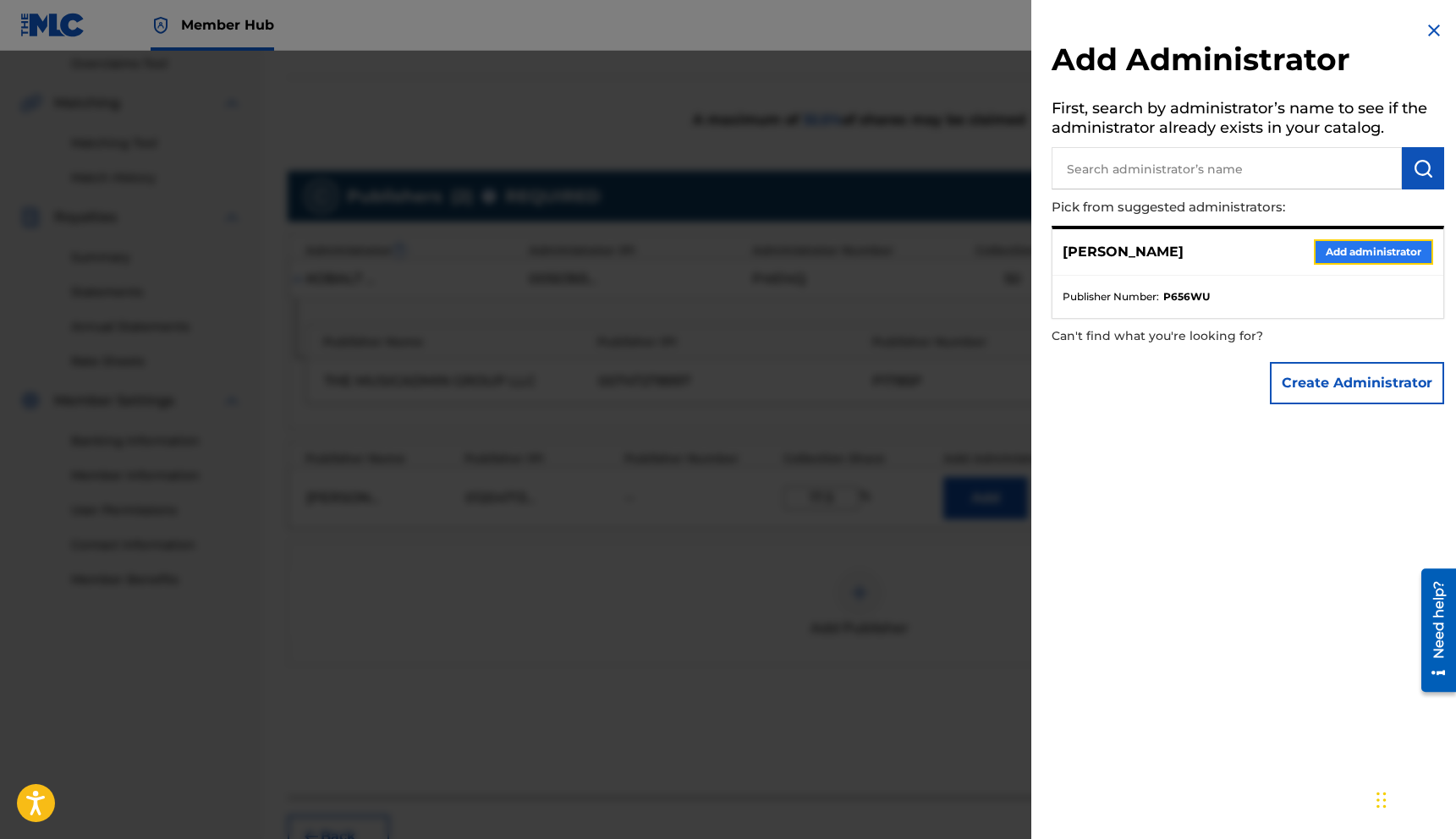
click at [1343, 251] on button "Add administrator" at bounding box center [1374, 252] width 119 height 26
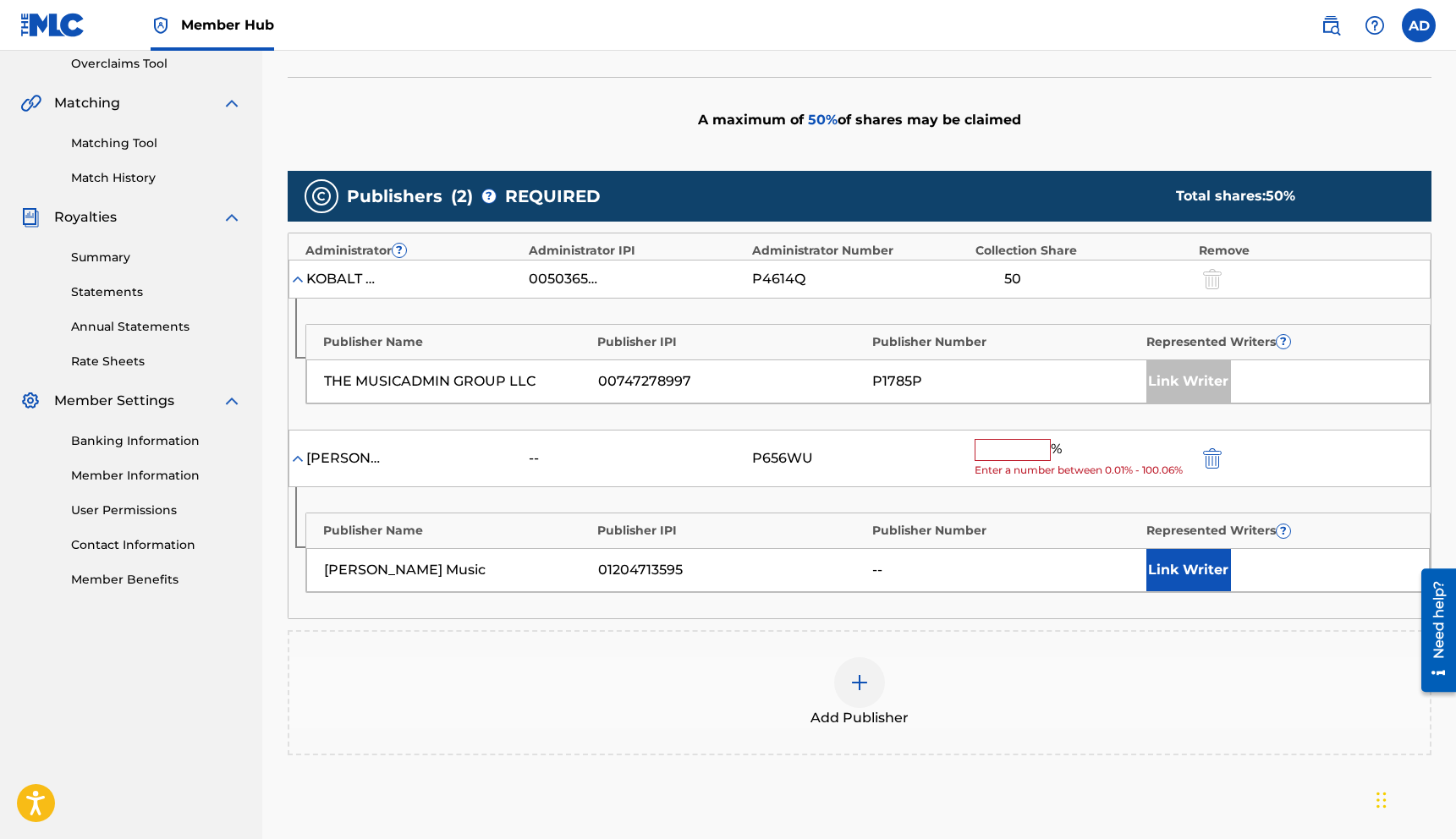
click at [1021, 447] on input "text" at bounding box center [1013, 449] width 76 height 22
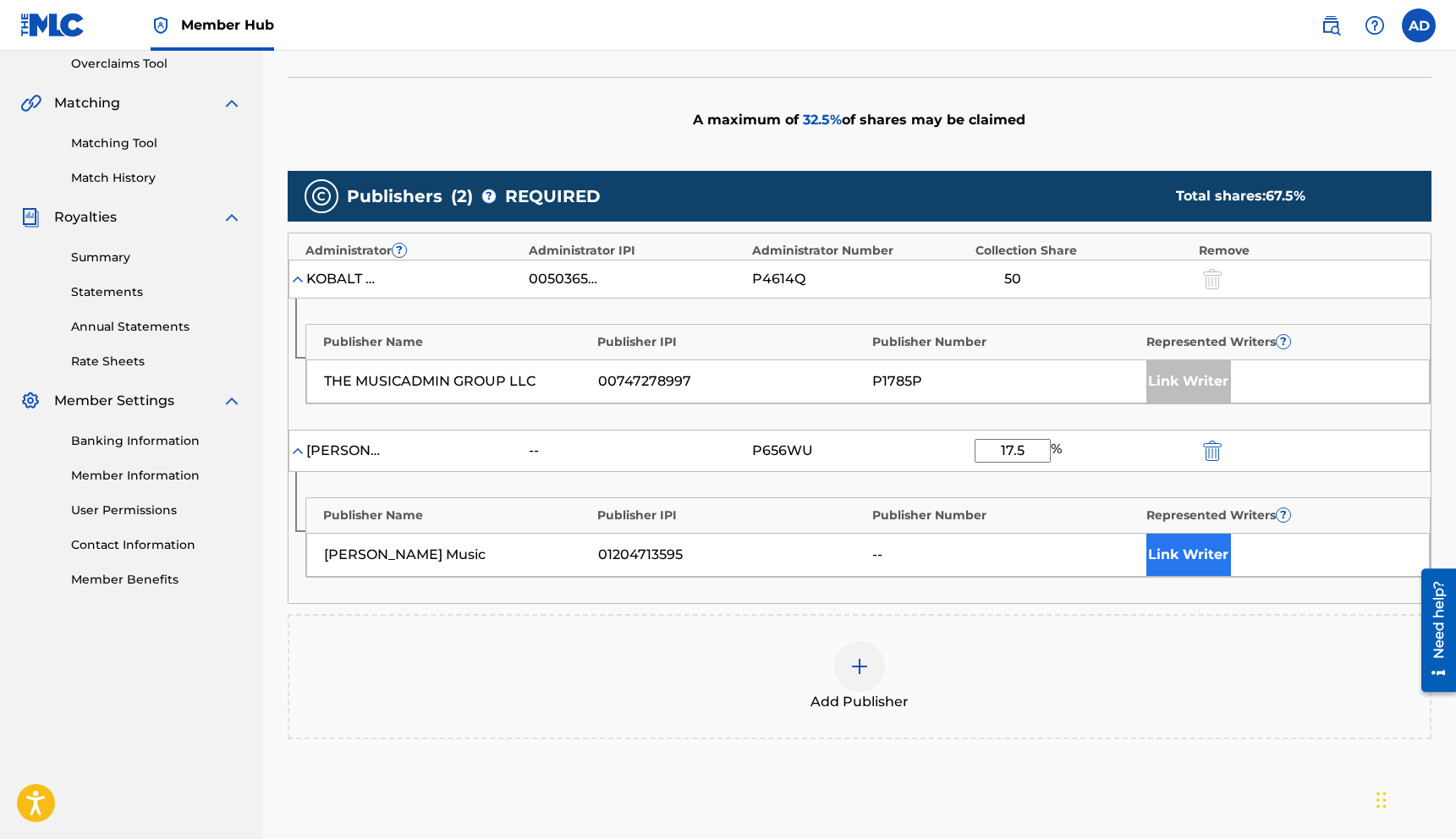
type input "17.5"
click at [1171, 559] on button "Link Writer" at bounding box center [1188, 554] width 84 height 43
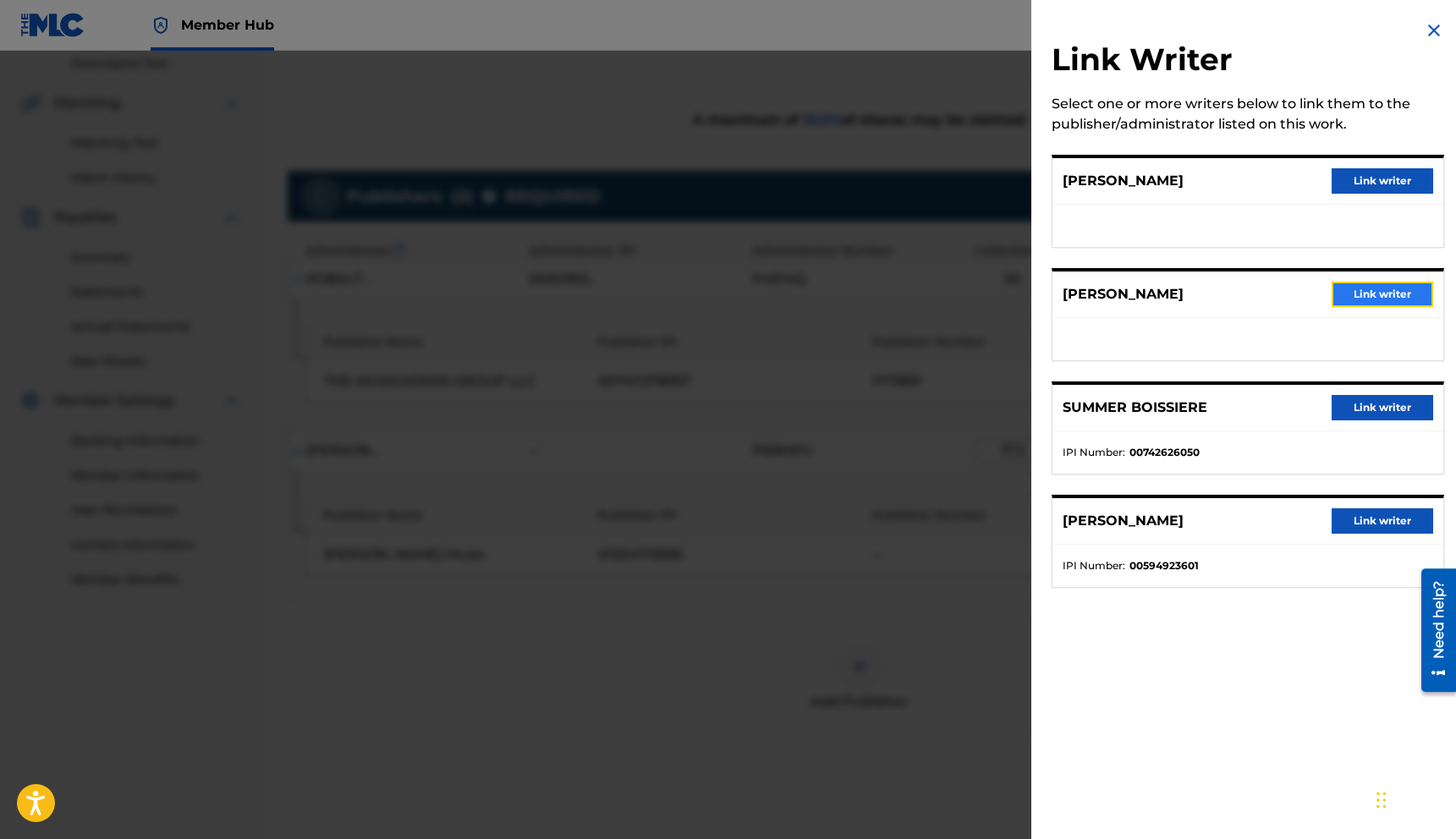
click at [1389, 296] on button "Link writer" at bounding box center [1381, 294] width 101 height 26
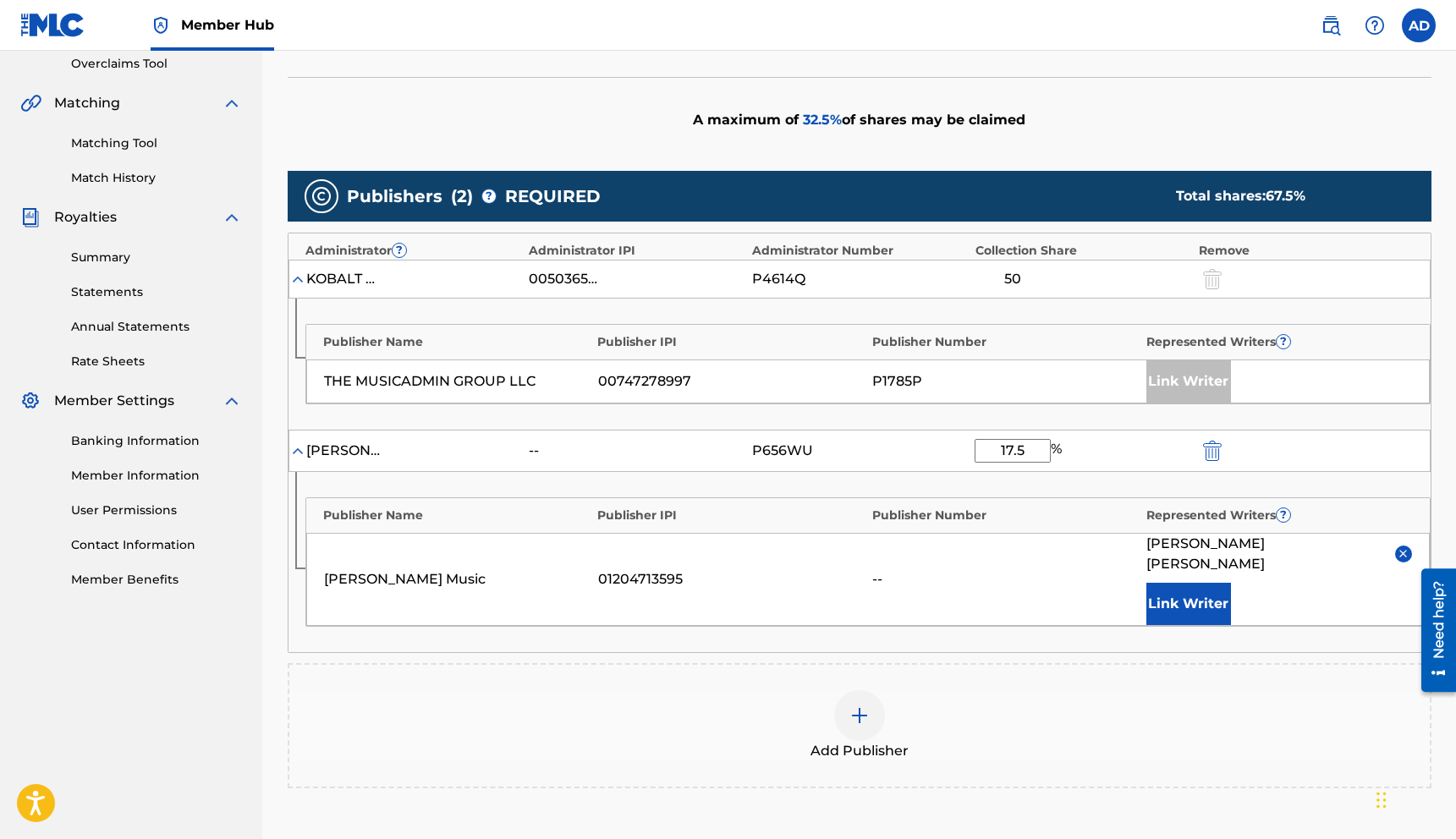
click at [1062, 639] on div "Publishers ( 2 ) ? REQUIRED Total shares: 67.5 % Administrator ? Administrator …" at bounding box center [859, 479] width 1143 height 617
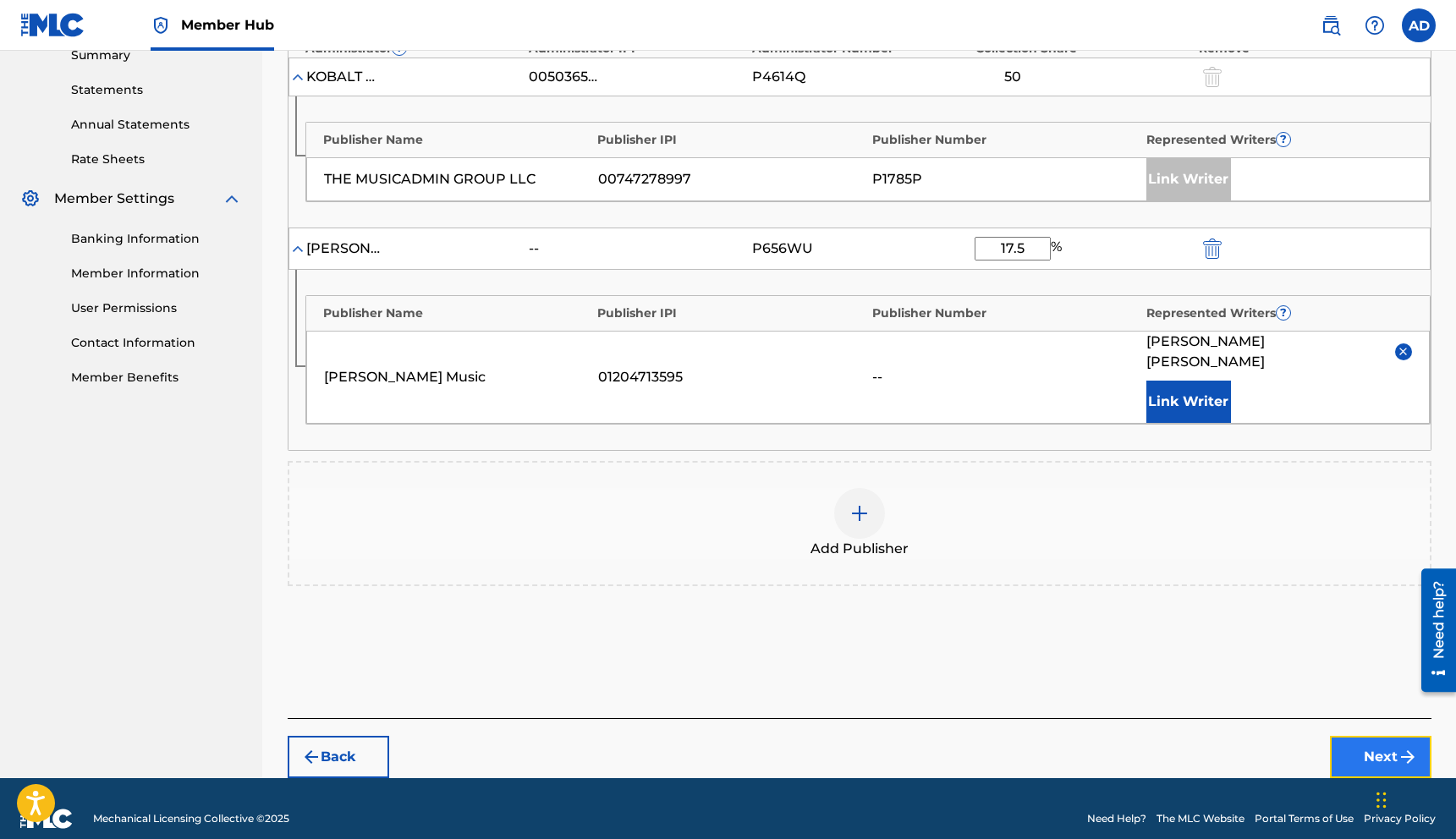
click at [1384, 736] on button "Next" at bounding box center [1380, 757] width 101 height 43
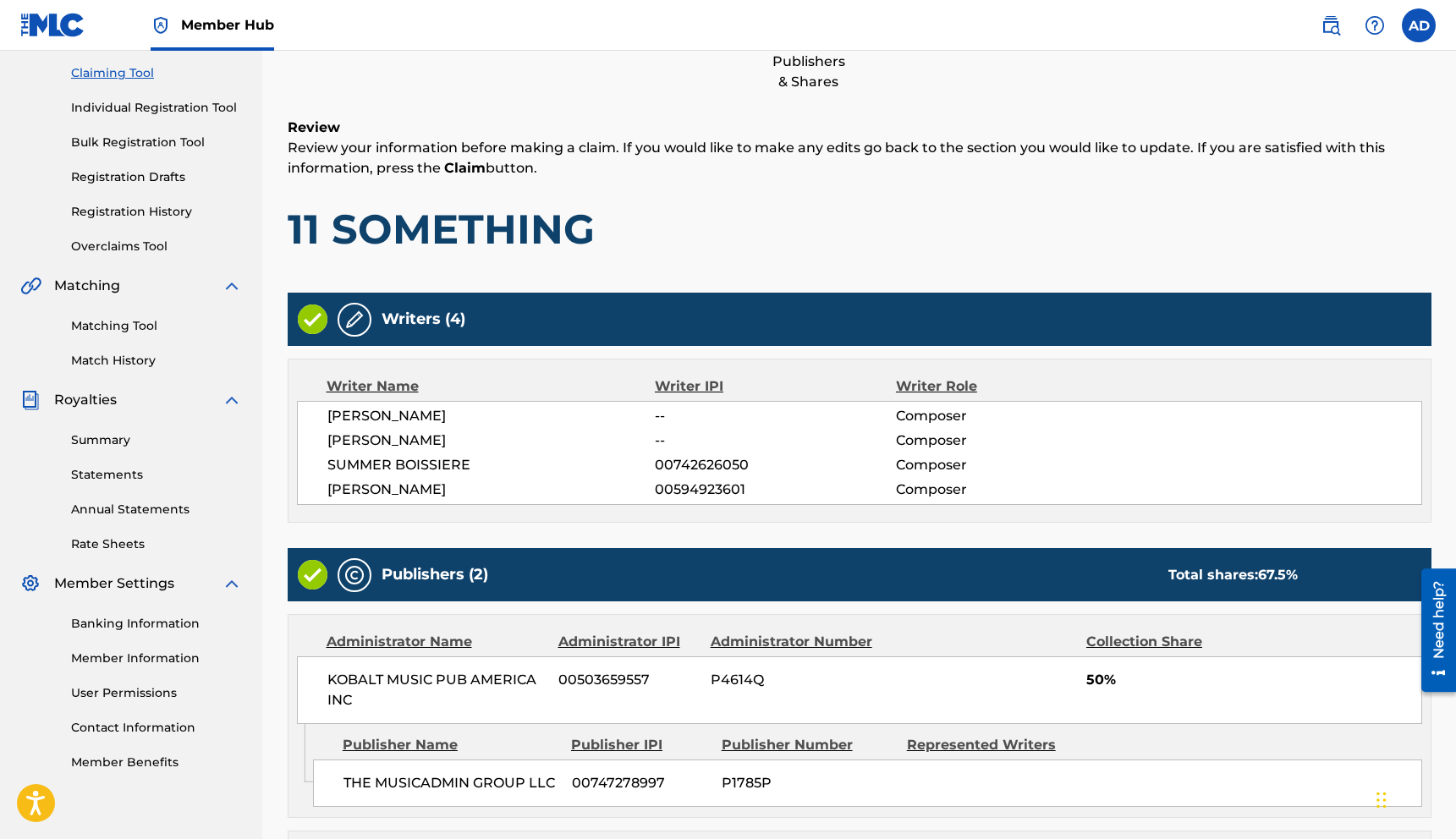
scroll to position [185, 0]
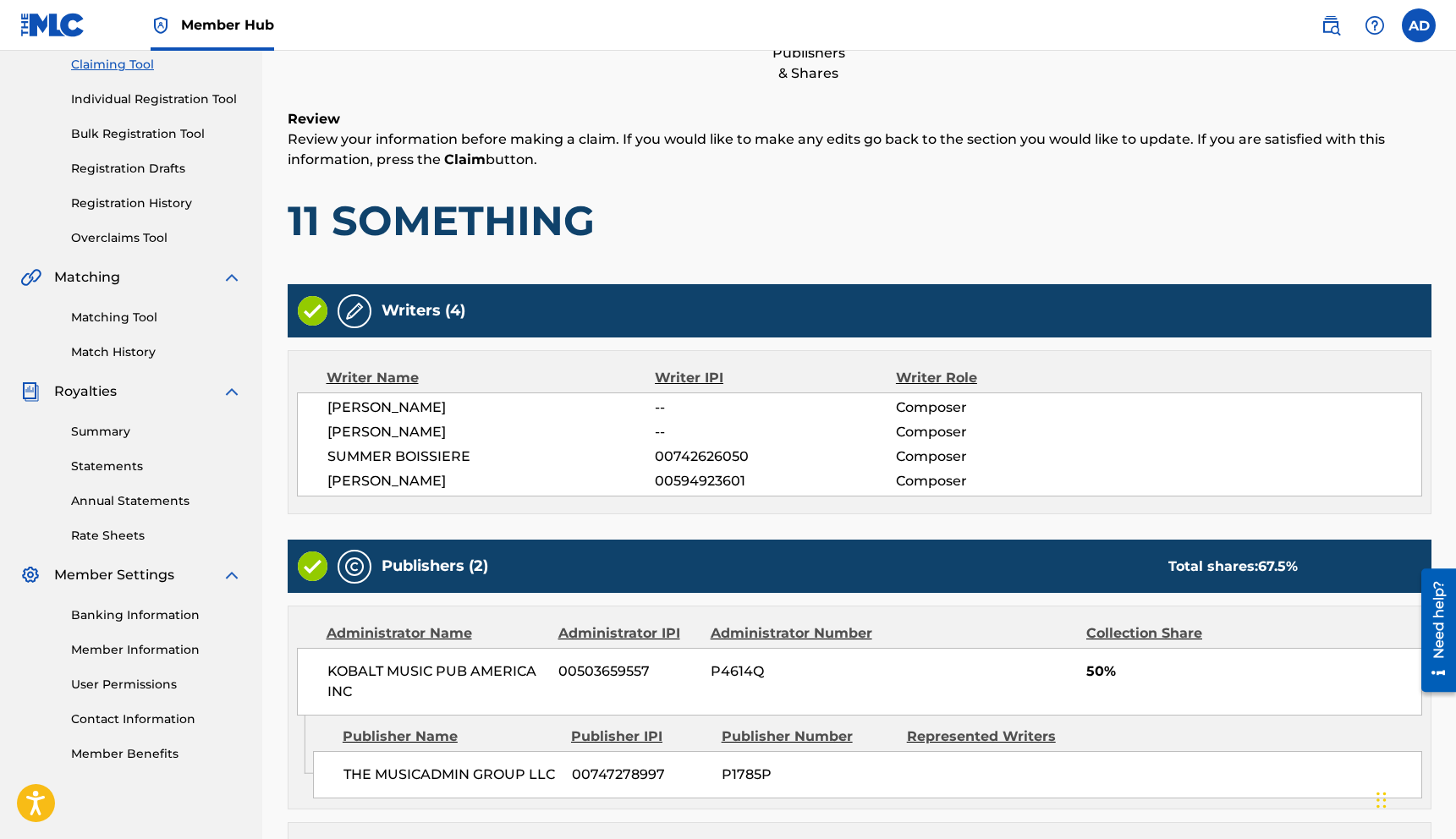
click at [359, 312] on img at bounding box center [353, 311] width 20 height 20
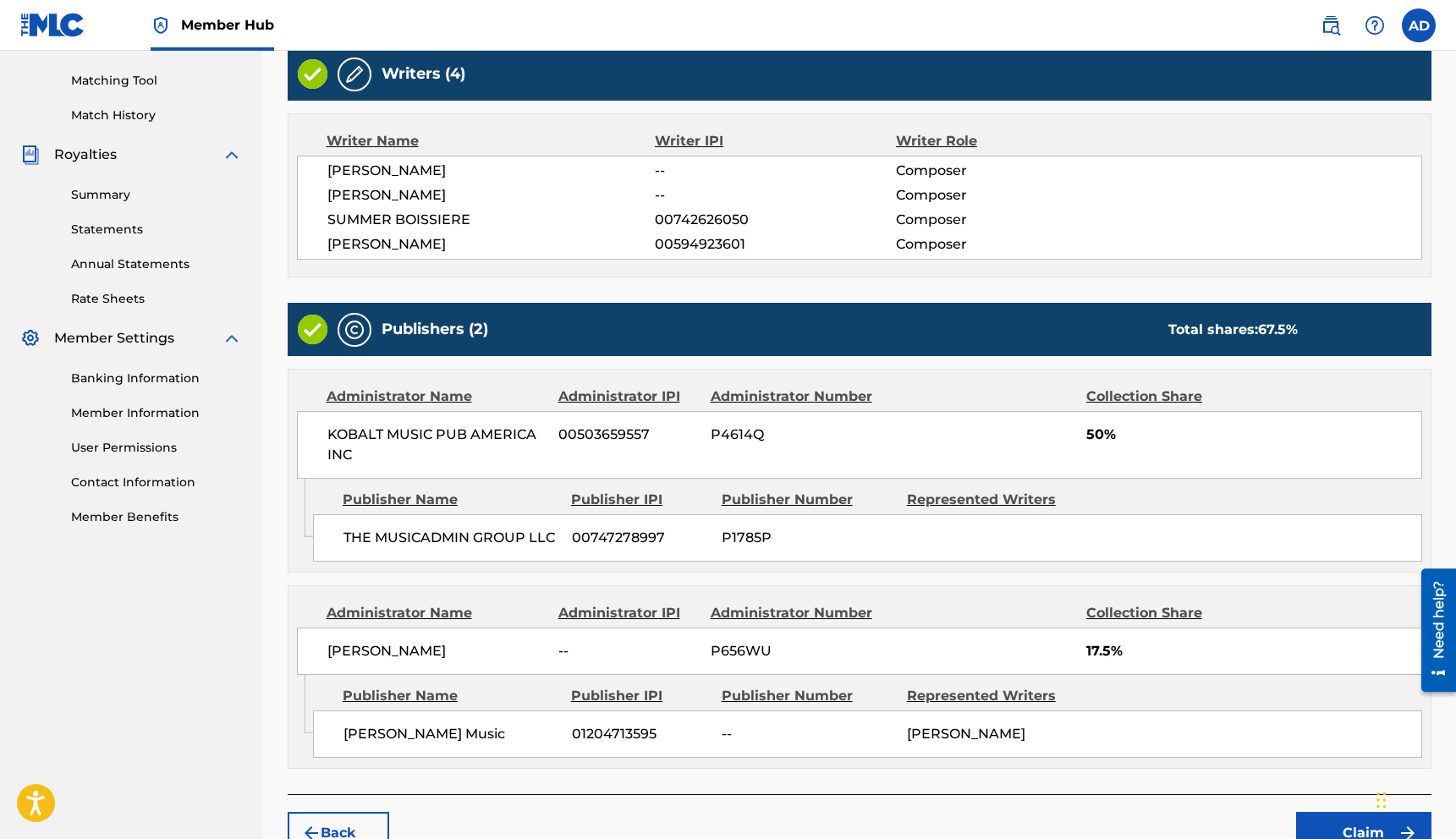
scroll to position [515, 0]
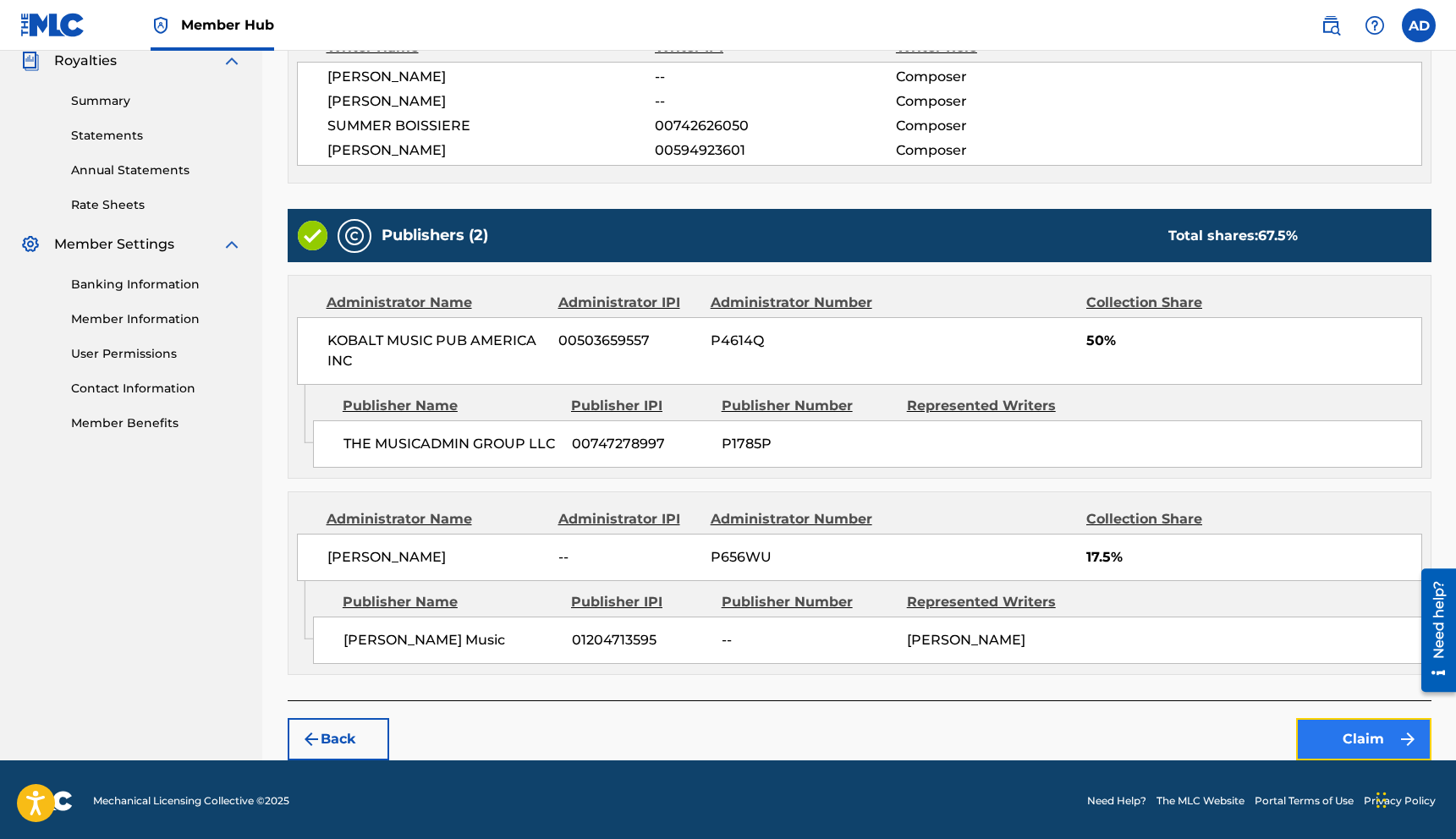
click at [1336, 739] on button "Claim" at bounding box center [1363, 739] width 135 height 43
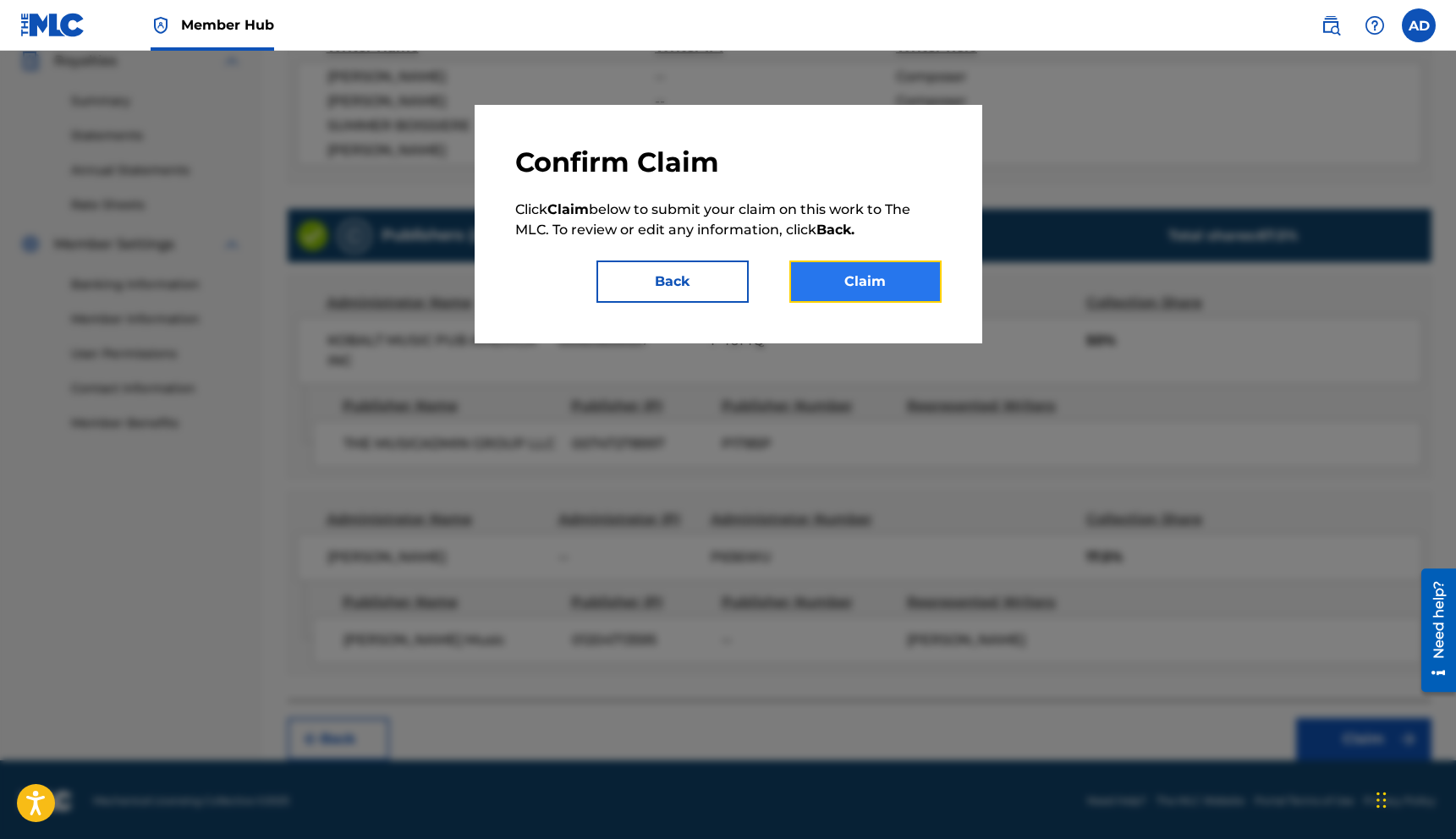
click at [826, 293] on button "Claim" at bounding box center [865, 281] width 153 height 43
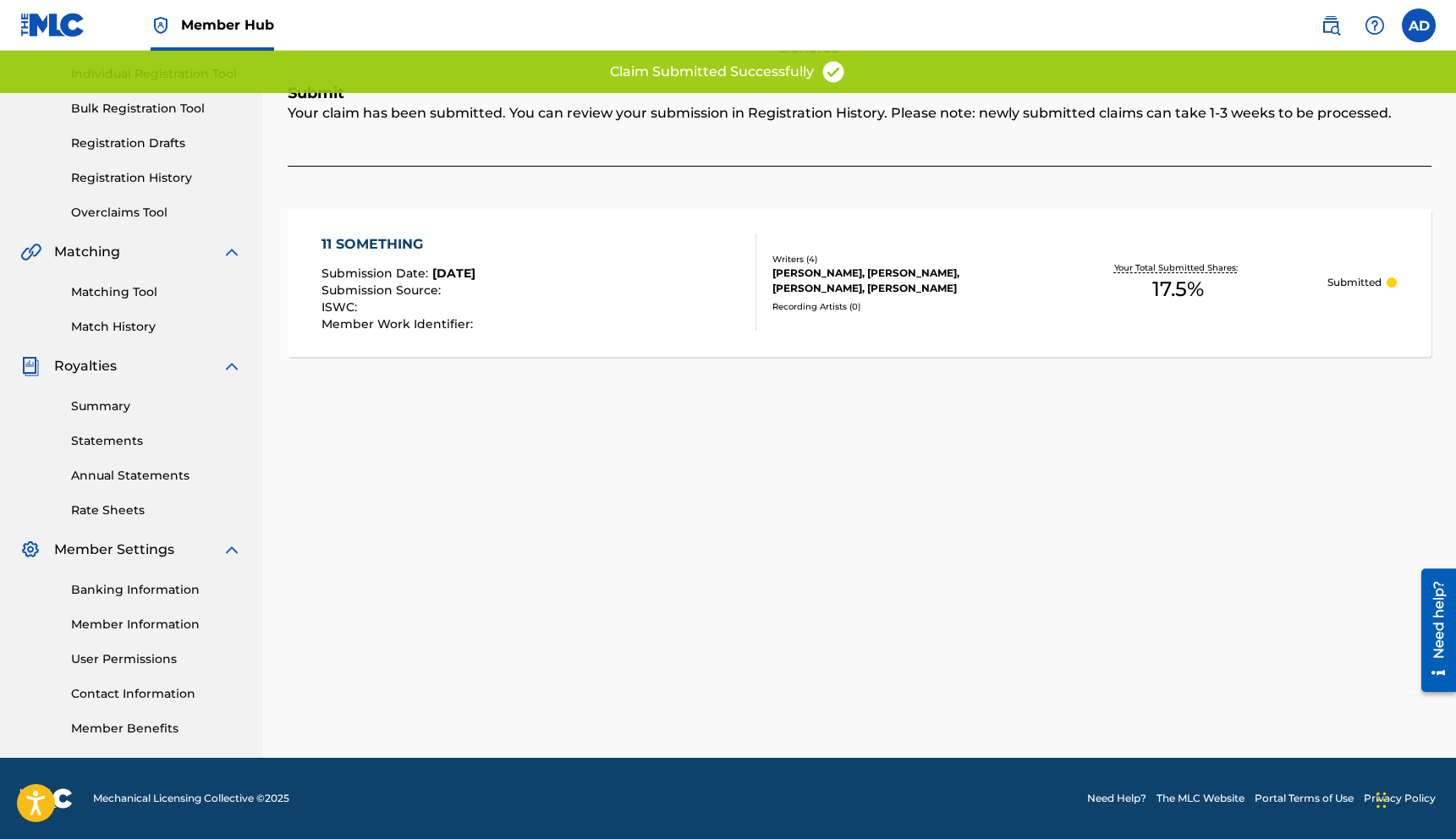
scroll to position [209, 0]
